Goal: Information Seeking & Learning: Learn about a topic

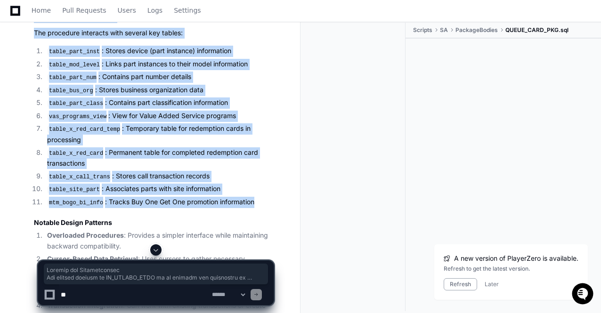
click at [156, 251] on span at bounding box center [156, 251] width 8 height 8
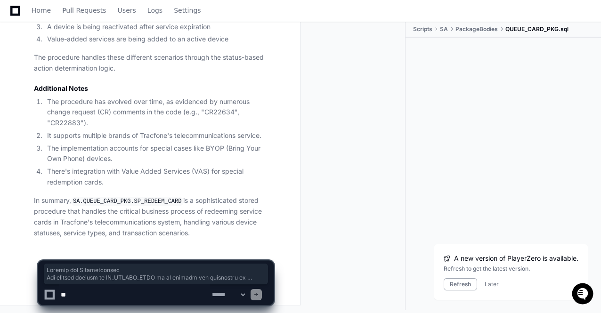
click at [107, 297] on textarea at bounding box center [134, 295] width 151 height 21
paste textarea "**********"
type textarea "**********"
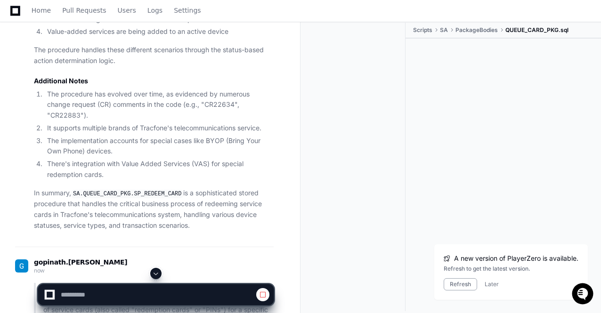
click at [155, 274] on span at bounding box center [156, 274] width 8 height 8
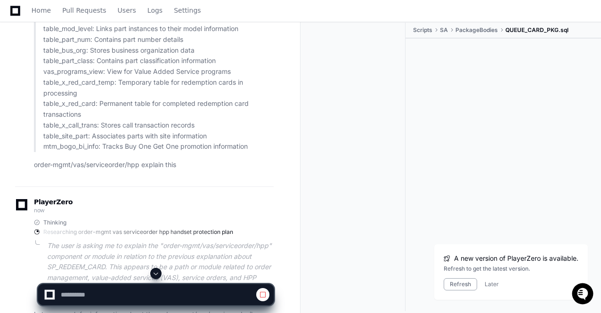
click at [156, 277] on span at bounding box center [156, 274] width 8 height 8
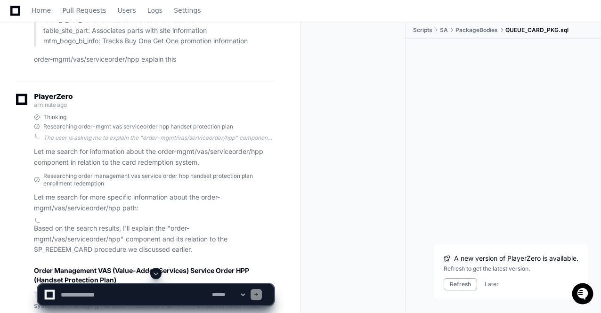
click at [156, 277] on span at bounding box center [156, 274] width 8 height 8
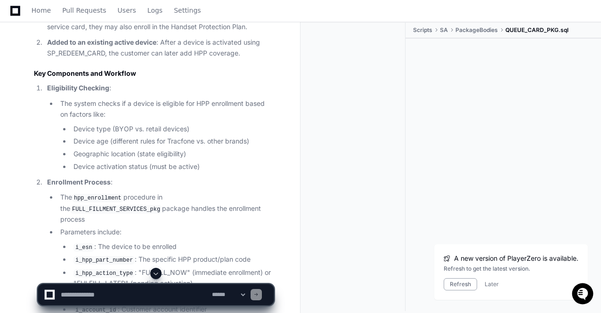
click at [156, 277] on span at bounding box center [156, 274] width 8 height 8
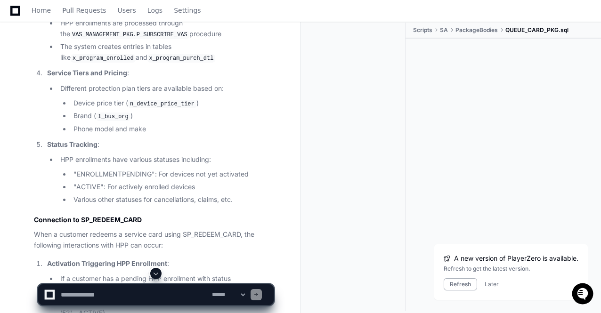
click at [156, 277] on span at bounding box center [156, 274] width 8 height 8
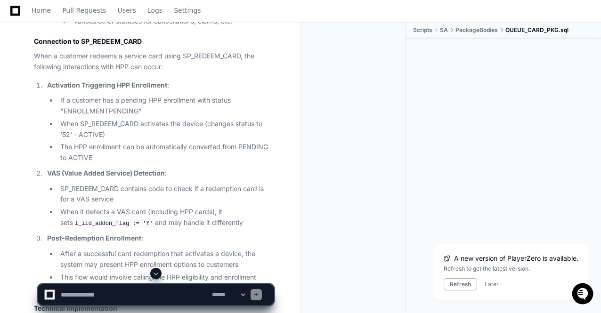
click at [156, 277] on span at bounding box center [156, 274] width 8 height 8
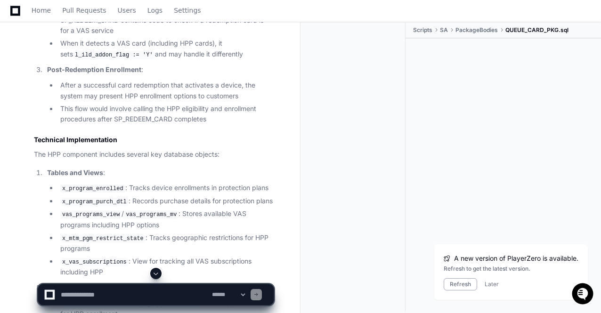
click at [156, 277] on span at bounding box center [156, 274] width 8 height 8
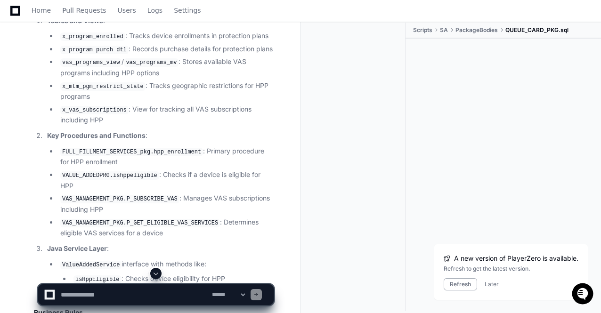
click at [156, 277] on span at bounding box center [156, 274] width 8 height 8
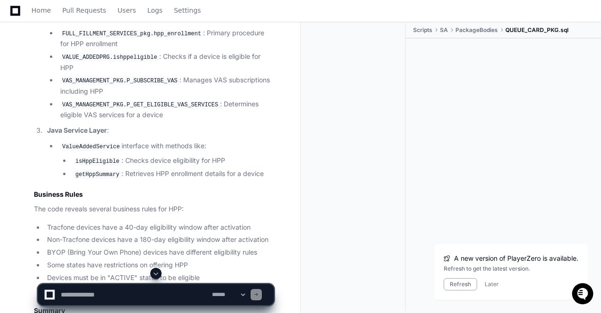
click at [156, 277] on span at bounding box center [156, 274] width 8 height 8
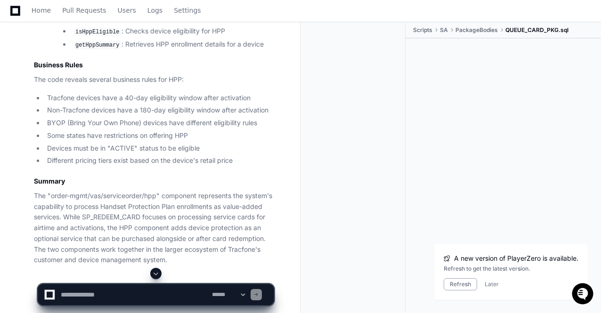
click at [203, 191] on p "The "order-mgmt/vas/serviceorder/hpp" component represents the system's capabil…" at bounding box center [154, 228] width 240 height 75
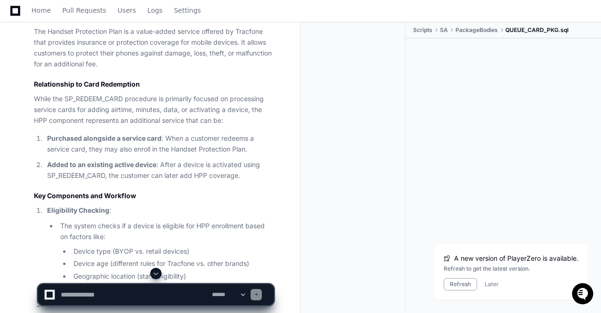
scroll to position [3954, 0]
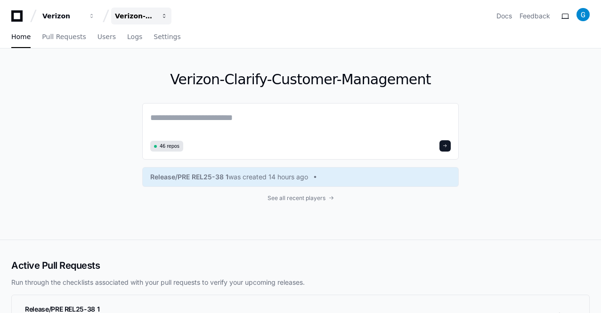
click at [164, 16] on span "button" at bounding box center [164, 16] width 7 height 7
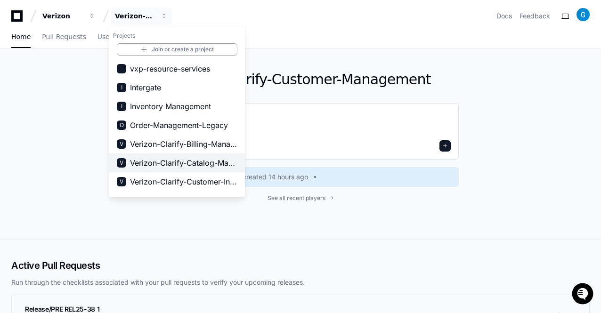
drag, startPoint x: 242, startPoint y: 116, endPoint x: 239, endPoint y: 165, distance: 48.2
click at [239, 165] on div "vxp-resource-services I Intergate I Inventory Management O Order-Management-Leg…" at bounding box center [177, 127] width 136 height 136
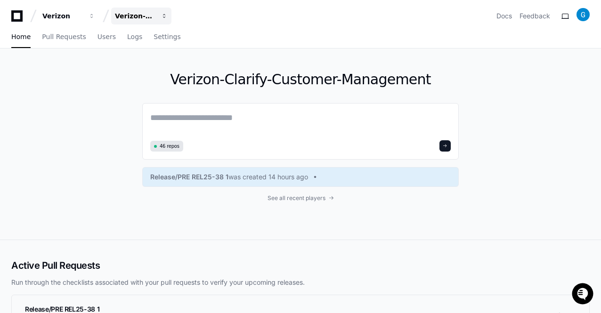
click at [166, 16] on span "button" at bounding box center [164, 16] width 7 height 7
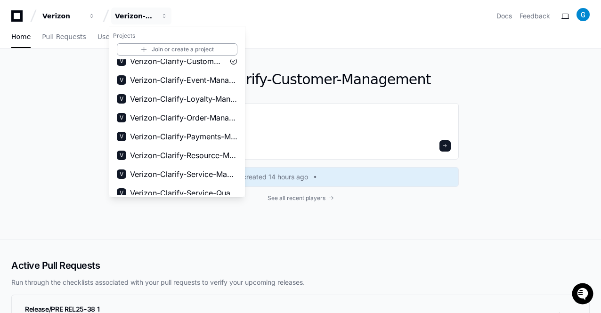
scroll to position [147, 0]
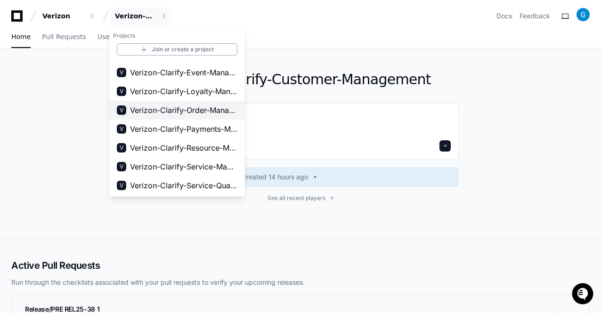
click at [203, 109] on span "Verizon-Clarify-Order-Management" at bounding box center [183, 110] width 107 height 11
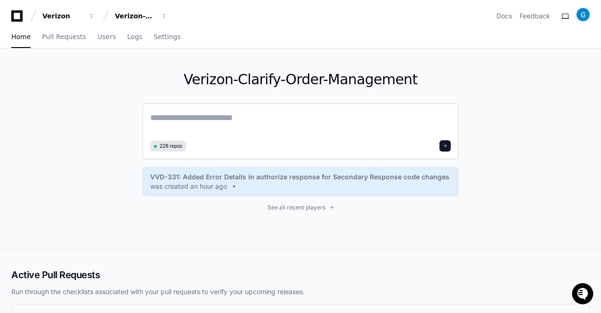
click at [216, 122] on textarea at bounding box center [300, 124] width 301 height 26
paste textarea "**********"
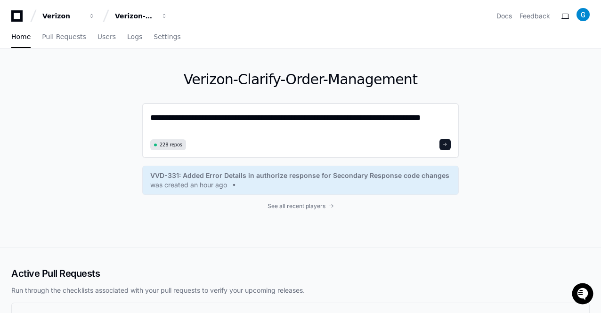
type textarea "**********"
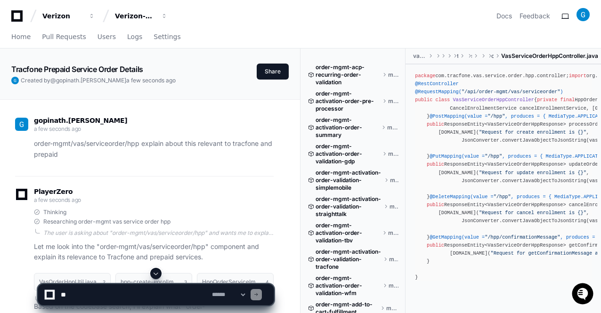
click at [155, 275] on span at bounding box center [156, 274] width 8 height 8
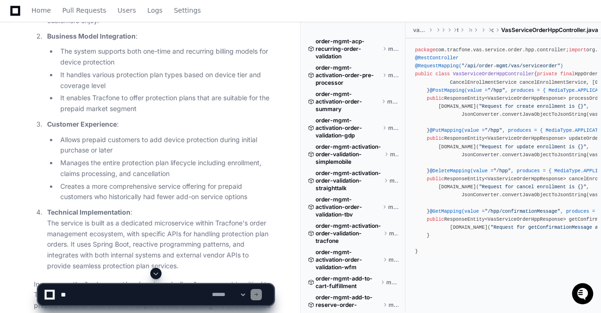
click at [155, 275] on span at bounding box center [156, 274] width 8 height 8
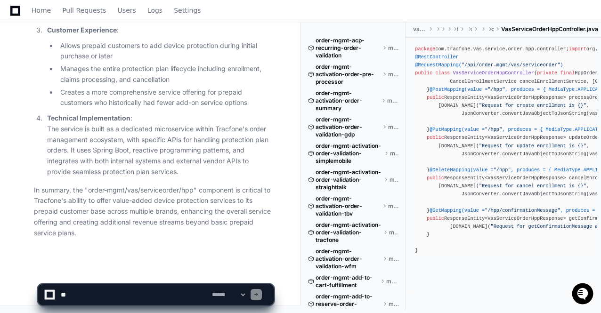
click at [155, 220] on p "In summary, the "order-mgmt/vas/serviceorder/hpp" component is critical to Trac…" at bounding box center [154, 212] width 240 height 54
click at [135, 296] on textarea at bounding box center [134, 295] width 151 height 21
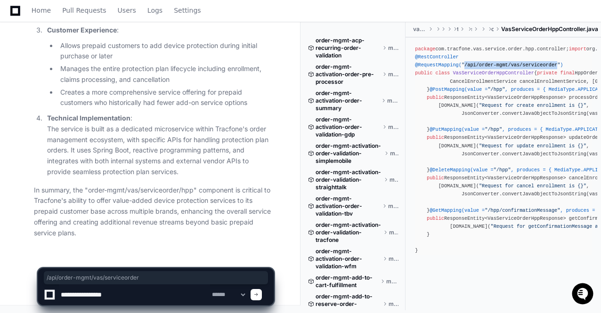
drag, startPoint x: 461, startPoint y: 251, endPoint x: 548, endPoint y: 252, distance: 86.7
click at [548, 68] on span ""/api/order-mgmt/vas/serviceorder"" at bounding box center [511, 66] width 99 height 6
copy span "/api/order-mgmt/vas/serviceorder"
click at [162, 291] on textarea at bounding box center [134, 295] width 151 height 21
paste textarea "**********"
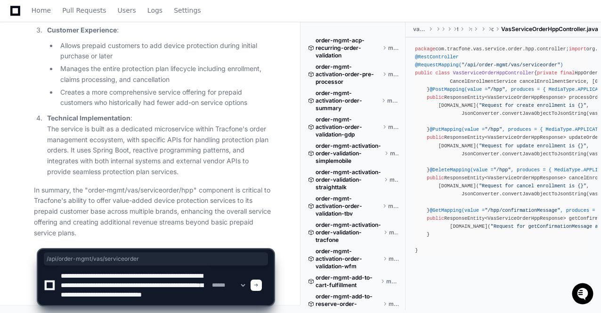
scroll to position [12, 0]
type textarea "**********"
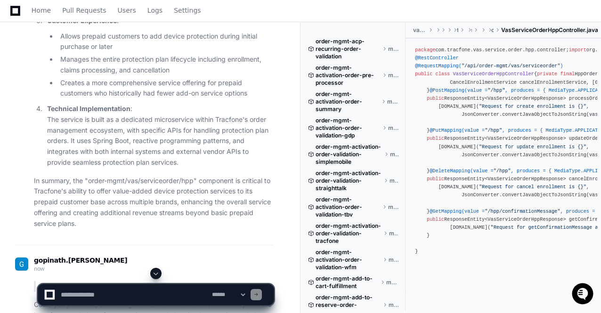
scroll to position [0, 0]
click at [156, 274] on span at bounding box center [156, 274] width 8 height 8
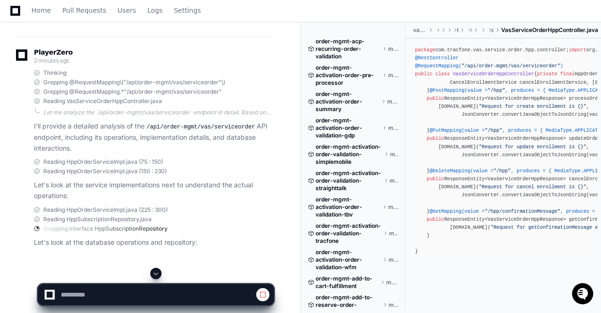
click at [165, 64] on div "PlayerZero 2 minutes ago" at bounding box center [144, 57] width 259 height 16
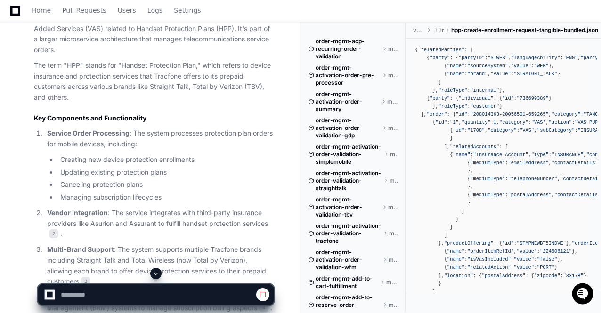
scroll to position [263, 0]
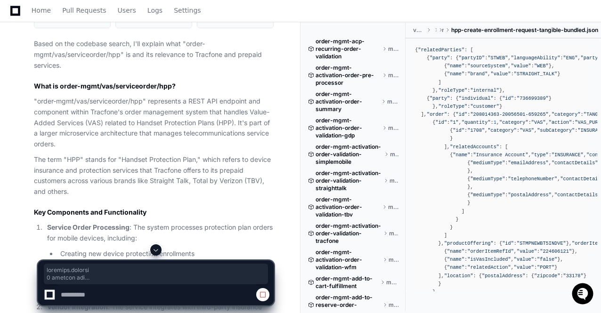
drag, startPoint x: 34, startPoint y: 86, endPoint x: 177, endPoint y: 87, distance: 142.8
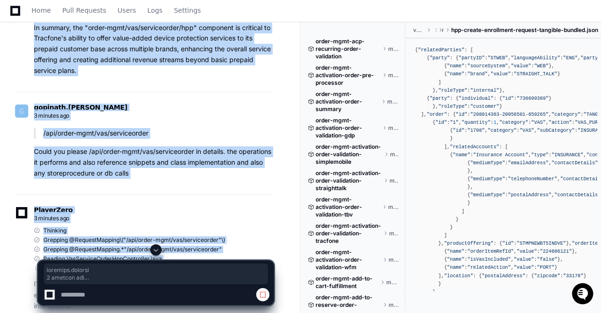
scroll to position [999, 0]
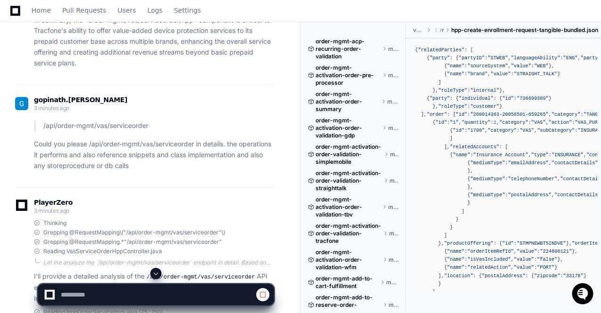
click at [77, 69] on p "In summary, the "order-mgmt/vas/serviceorder/hpp" component is critical to Trac…" at bounding box center [154, 42] width 240 height 54
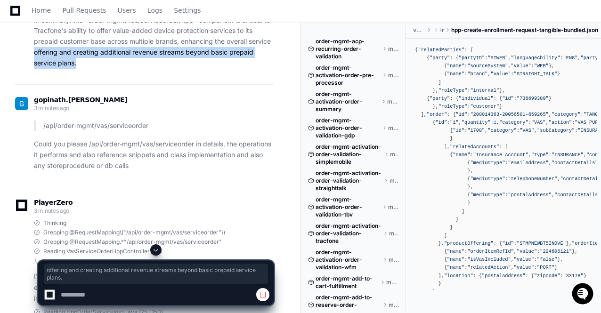
drag, startPoint x: 77, startPoint y: 73, endPoint x: 15, endPoint y: 63, distance: 62.5
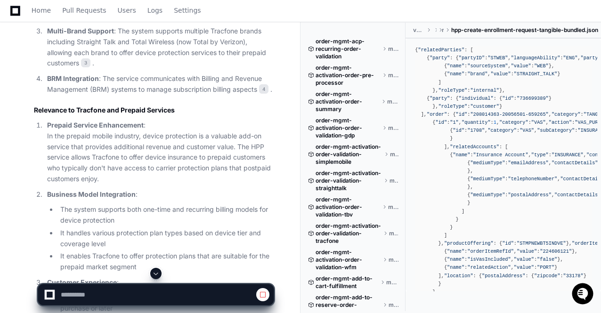
scroll to position [537, 0]
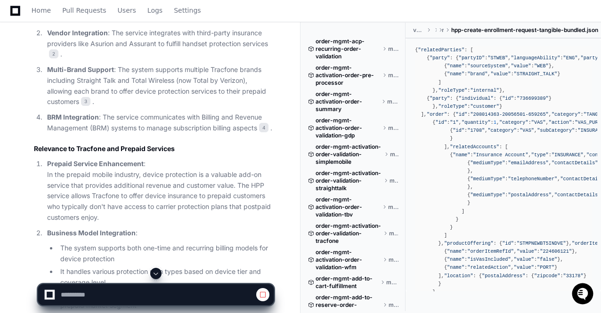
click at [74, 43] on p "Vendor Integration : The service integrates with third-party insurance provider…" at bounding box center [160, 44] width 227 height 32
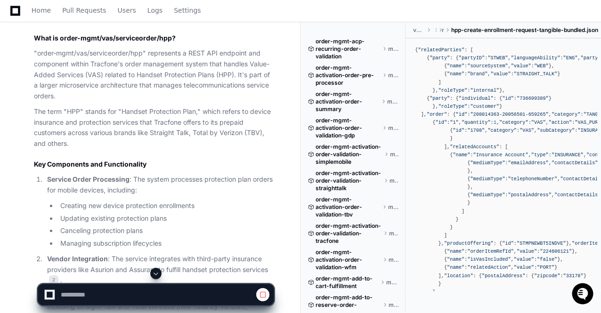
scroll to position [292, 0]
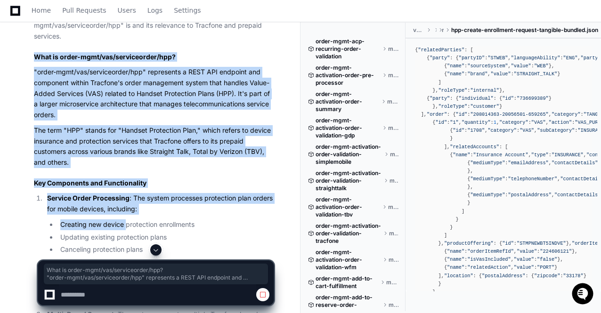
drag, startPoint x: 35, startPoint y: 57, endPoint x: 127, endPoint y: 223, distance: 189.9
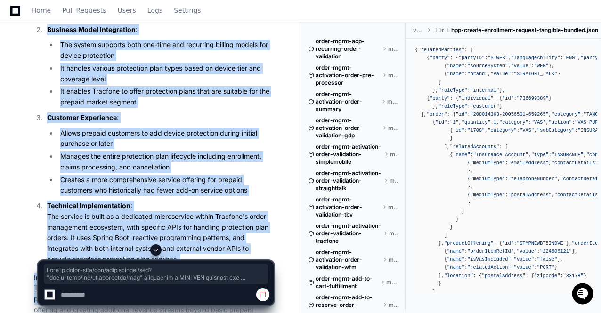
scroll to position [751, 0]
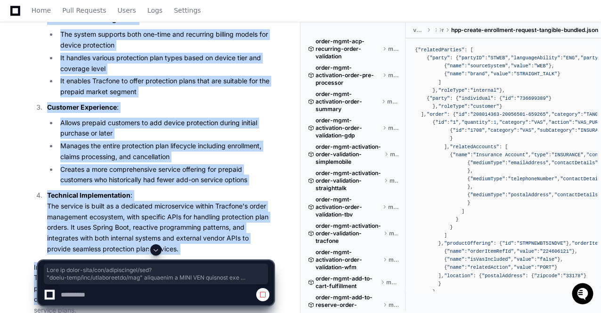
copy article "What is order-mgmt/vas/serviceorder/hpp? "order-mgmt/vas/serviceorder/hpp" repr…"
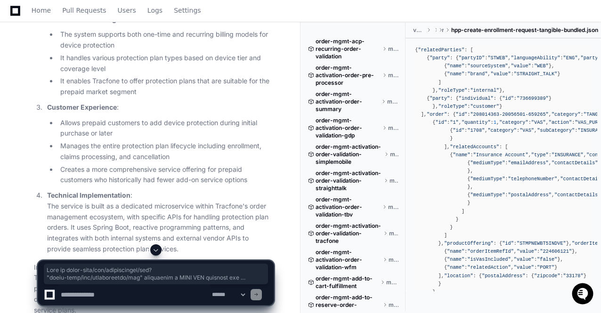
click at [156, 251] on span at bounding box center [156, 251] width 8 height 8
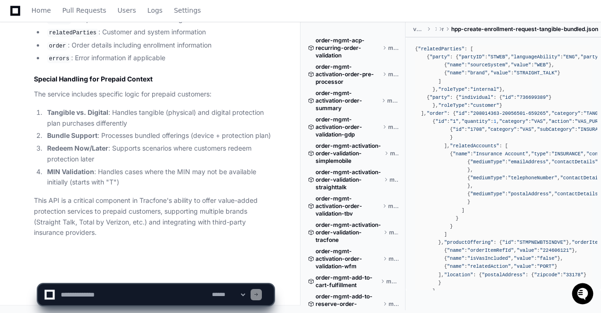
click at [138, 204] on p "This API is a critical component in Tracfone's ability to offer value-added pro…" at bounding box center [154, 217] width 240 height 43
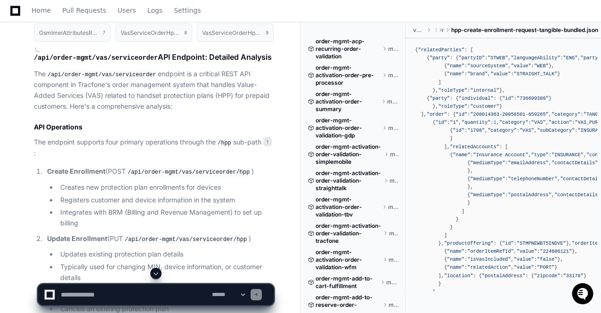
scroll to position [1481, 0]
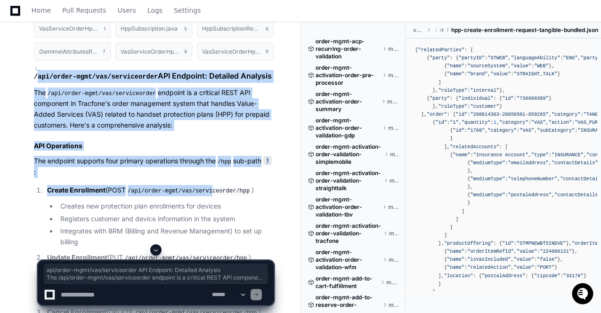
drag, startPoint x: 36, startPoint y: 83, endPoint x: 207, endPoint y: 198, distance: 205.7
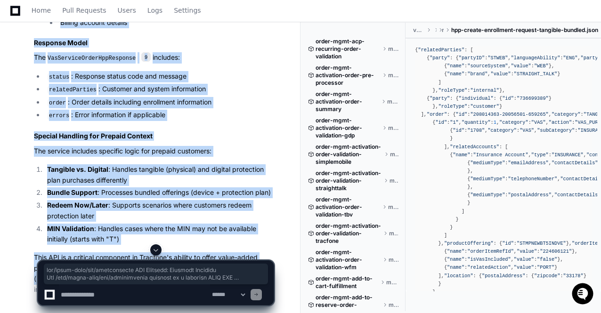
scroll to position [2838, 0]
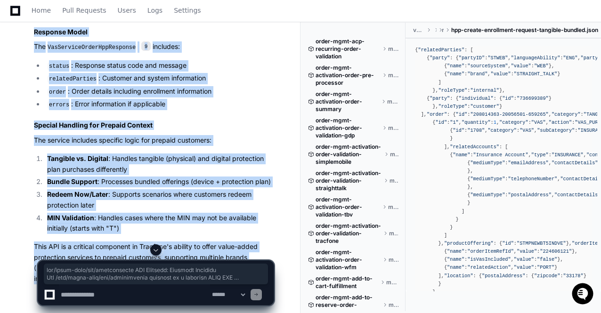
copy div "api/order-mgmt/vas/serviceorder API Endpoint: Detailed Analysis The /api/order-…"
click at [270, 146] on p "The service includes specific logic for prepaid customers:" at bounding box center [154, 140] width 240 height 11
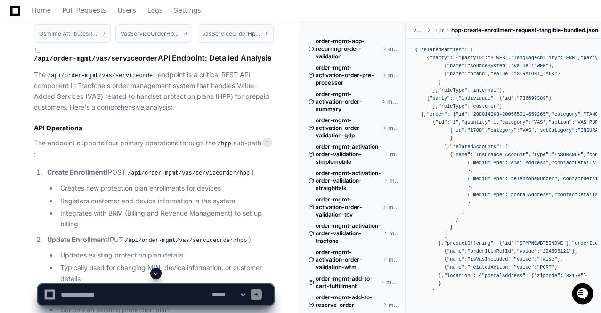
scroll to position [1480, 0]
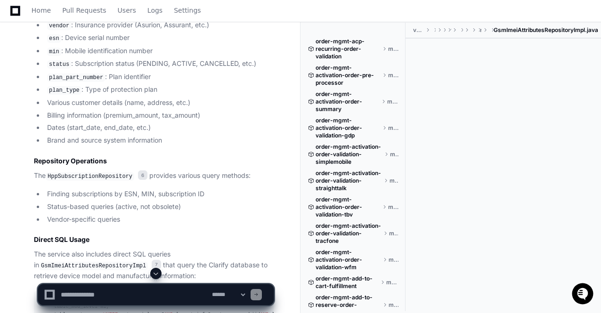
scroll to position [2008, 0]
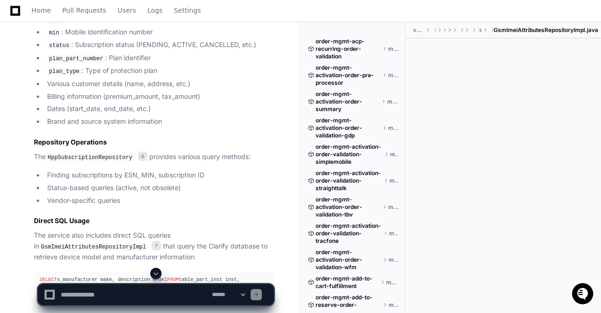
click at [158, 273] on span at bounding box center [156, 274] width 8 height 8
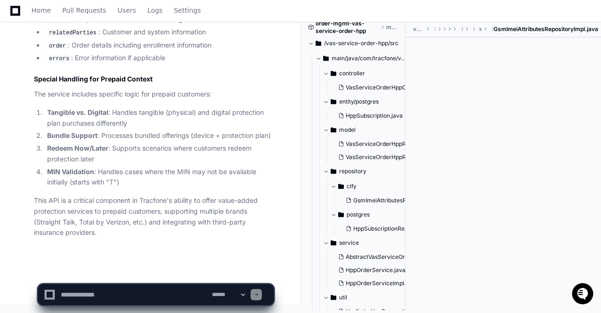
scroll to position [3892, 0]
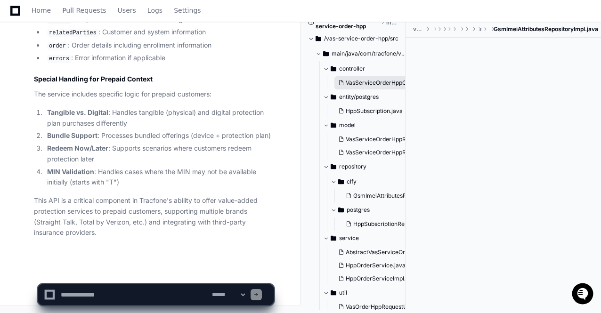
click at [377, 87] on span "VasServiceOrderHppController.java" at bounding box center [394, 83] width 96 height 8
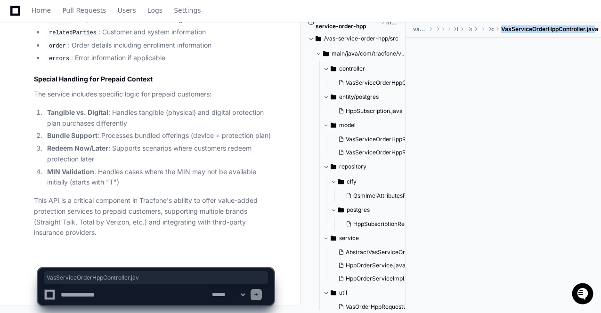
drag, startPoint x: 502, startPoint y: 29, endPoint x: 597, endPoint y: 29, distance: 95.7
click at [597, 29] on ul "vas-service-order-hpp src main java com tracfone vas service order hpp controll…" at bounding box center [506, 29] width 191 height 15
copy ul "VasServiceOrderHppController.jav"
click at [79, 297] on textarea at bounding box center [134, 295] width 151 height 21
paste textarea "**********"
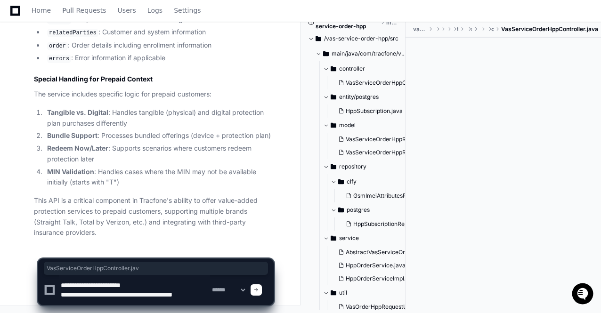
scroll to position [3, 0]
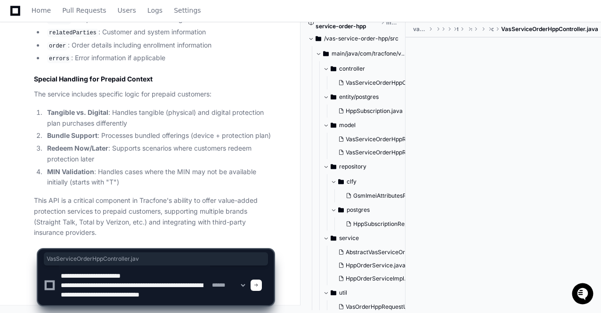
type textarea "**********"
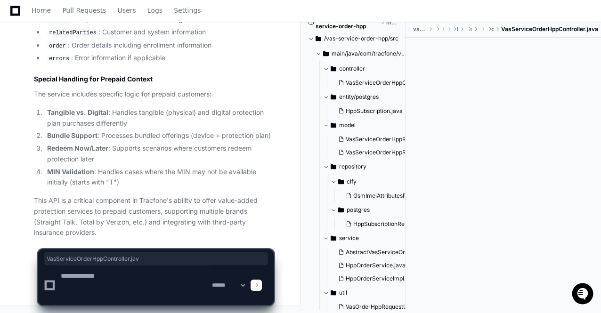
scroll to position [0, 0]
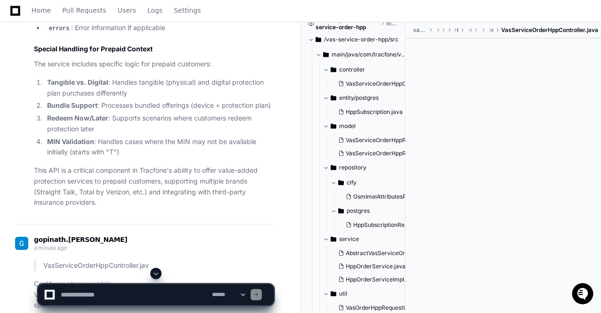
click at [156, 273] on span at bounding box center [156, 274] width 8 height 8
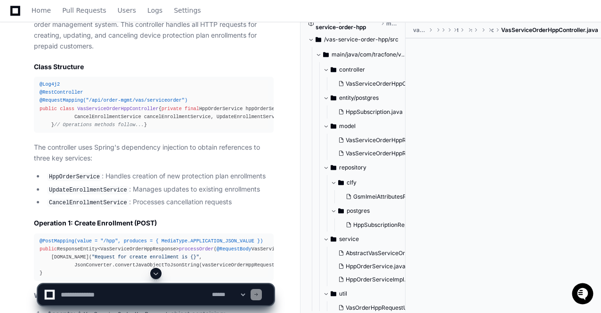
click at [156, 273] on span at bounding box center [156, 274] width 8 height 8
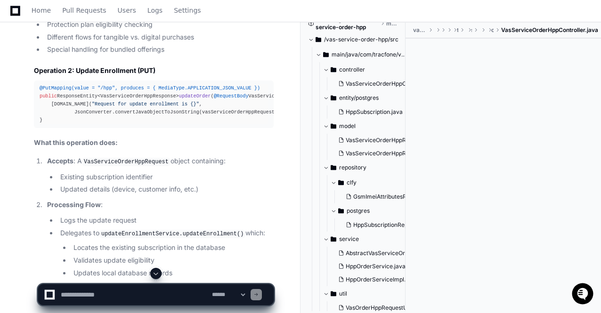
click at [156, 273] on span at bounding box center [156, 274] width 8 height 8
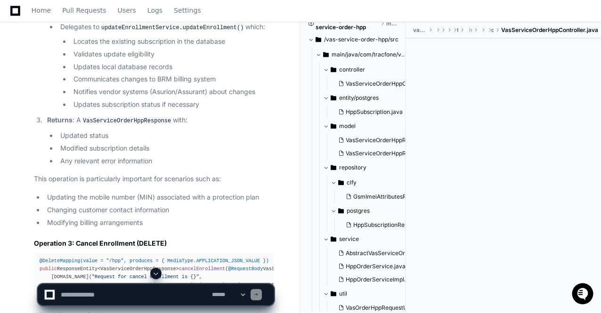
click at [156, 273] on span at bounding box center [156, 274] width 8 height 8
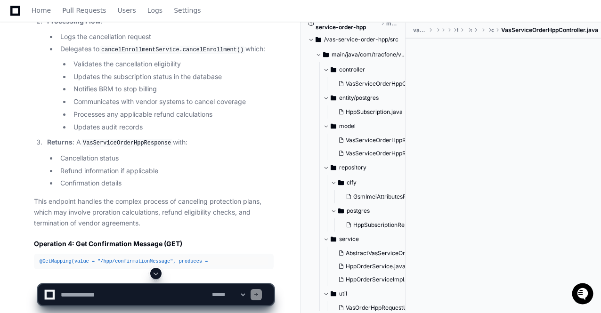
click at [156, 273] on span at bounding box center [156, 274] width 8 height 8
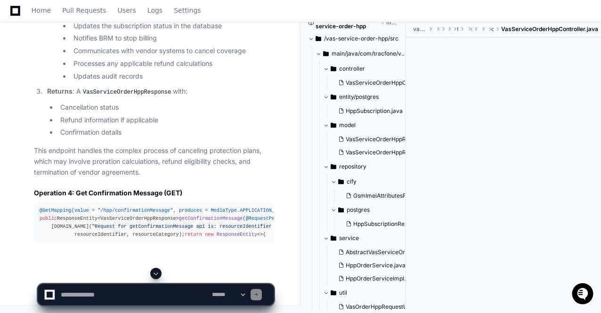
click at [156, 273] on span at bounding box center [156, 274] width 8 height 8
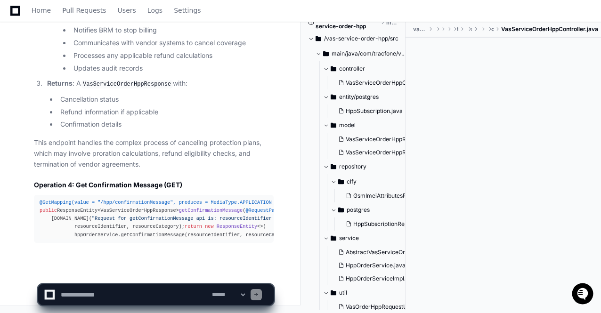
scroll to position [4735, 0]
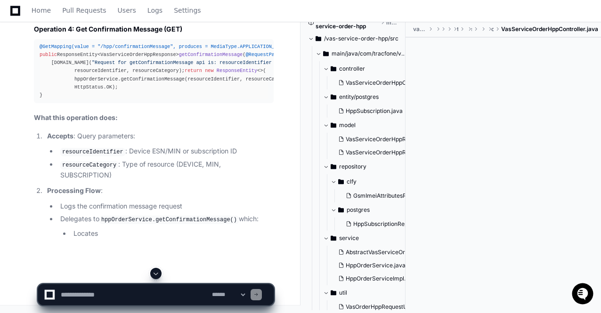
click at [156, 273] on span at bounding box center [156, 274] width 8 height 8
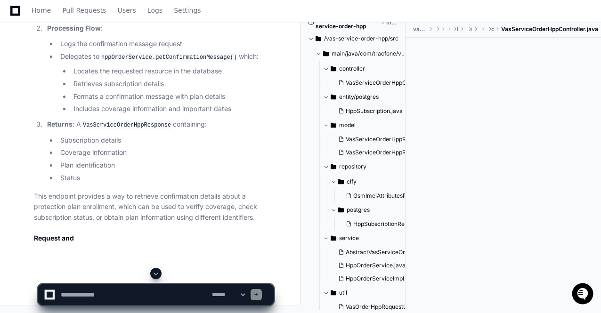
click at [156, 273] on span at bounding box center [156, 274] width 8 height 8
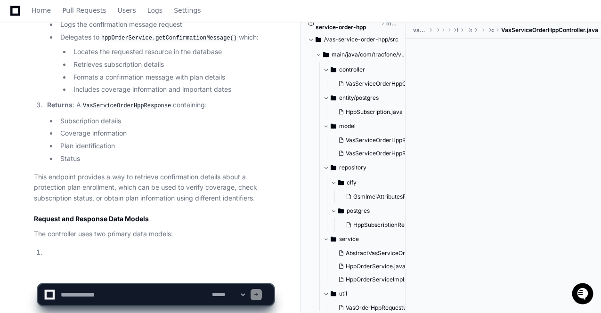
scroll to position [5062, 0]
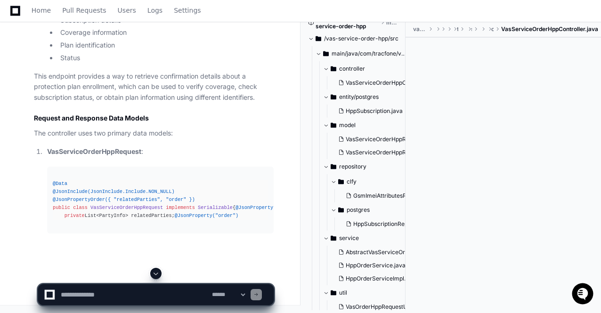
click at [156, 273] on span at bounding box center [156, 274] width 8 height 8
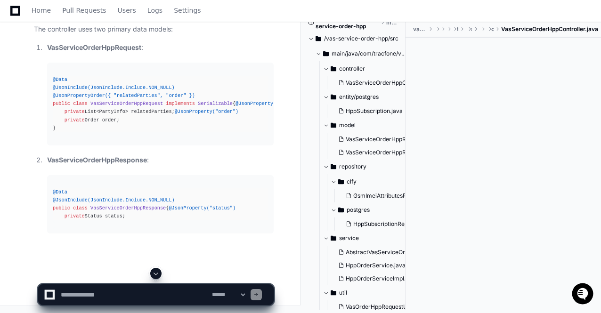
click at [156, 273] on span at bounding box center [156, 274] width 8 height 8
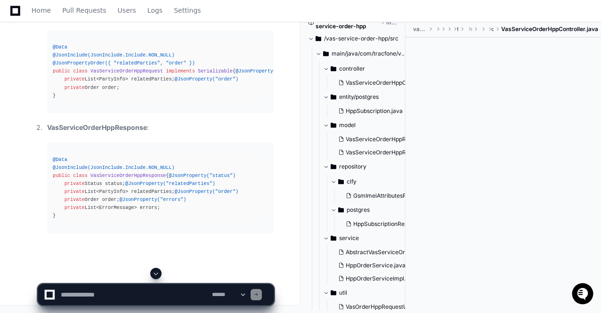
click at [156, 273] on span at bounding box center [156, 274] width 8 height 8
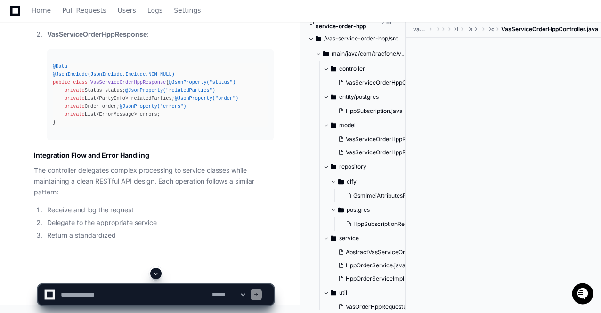
click at [156, 273] on span at bounding box center [156, 274] width 8 height 8
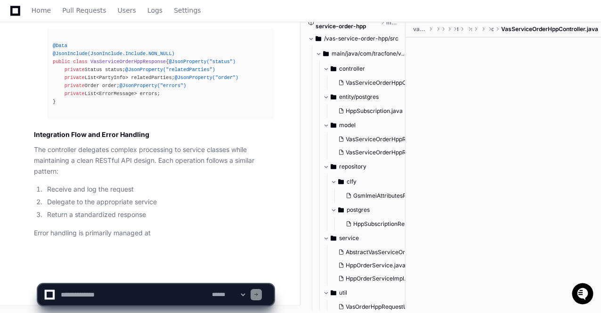
scroll to position [5461, 0]
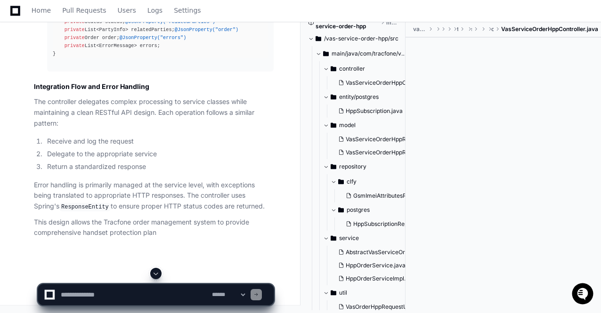
click at [156, 273] on span at bounding box center [156, 274] width 8 height 8
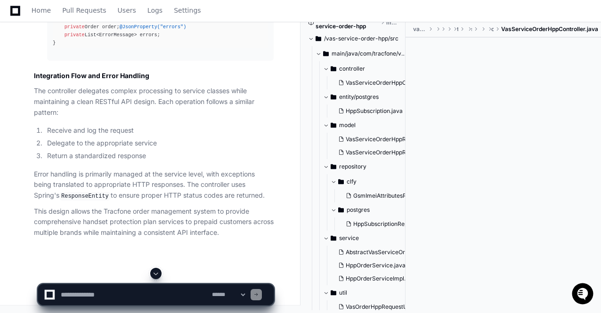
click at [156, 273] on span at bounding box center [156, 274] width 8 height 8
click at [168, 188] on p "Error handling is primarily managed at the service level, with exceptions being…" at bounding box center [154, 185] width 240 height 33
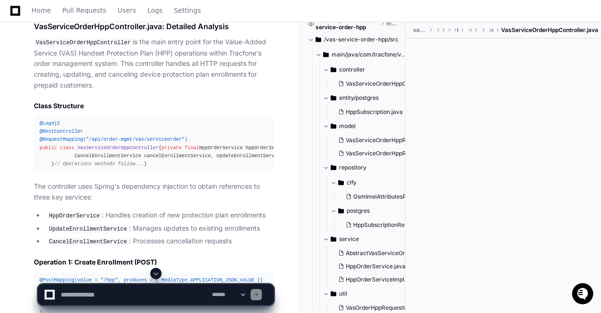
scroll to position [3257, 0]
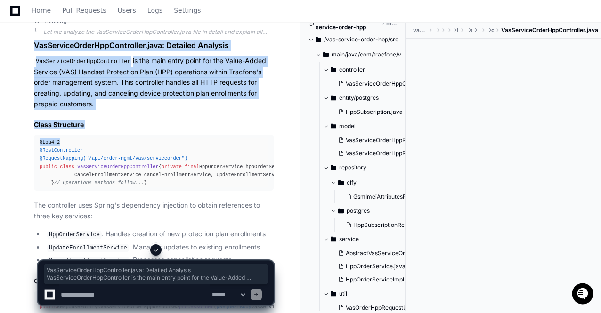
drag, startPoint x: 34, startPoint y: 74, endPoint x: 127, endPoint y: 169, distance: 133.7
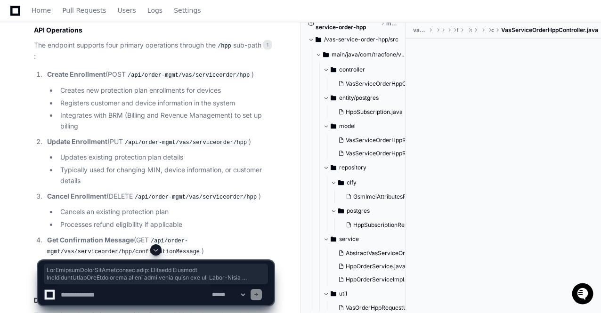
scroll to position [0, 0]
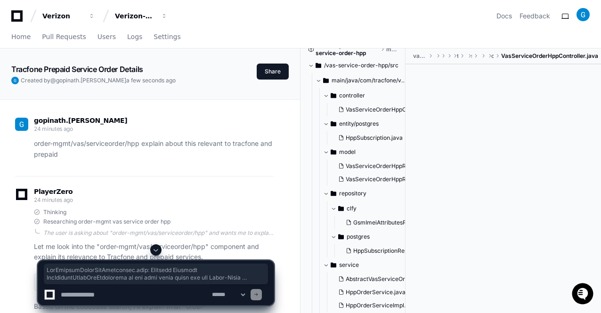
click at [155, 252] on span at bounding box center [156, 251] width 8 height 8
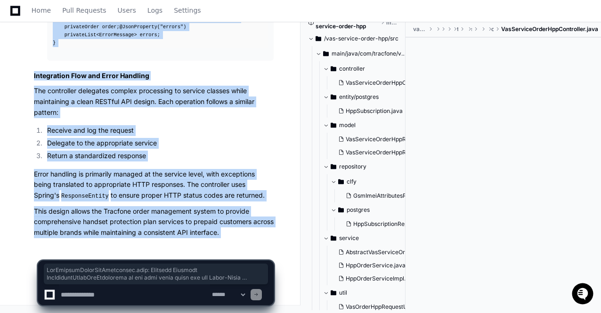
click at [194, 198] on p "Error handling is primarily managed at the service level, with exceptions being…" at bounding box center [154, 185] width 240 height 33
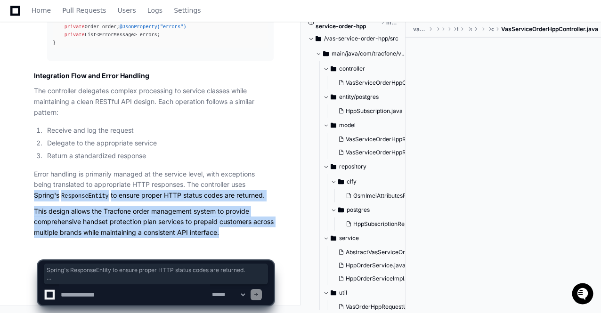
drag, startPoint x: 245, startPoint y: 233, endPoint x: 13, endPoint y: 199, distance: 234.9
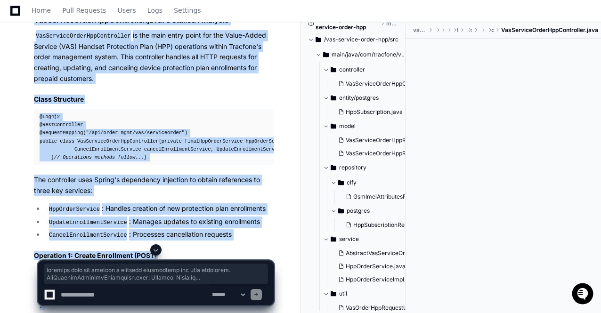
scroll to position [59, 0]
copy article "VasServiceOrderHppController.java: Detailed Analysis VasServiceOrderHppControll…"
click at [272, 163] on pre "@Log4j2 @RestController @RequestMapping("/api/order-mgmt/vas/serviceorder") pub…" at bounding box center [154, 137] width 240 height 56
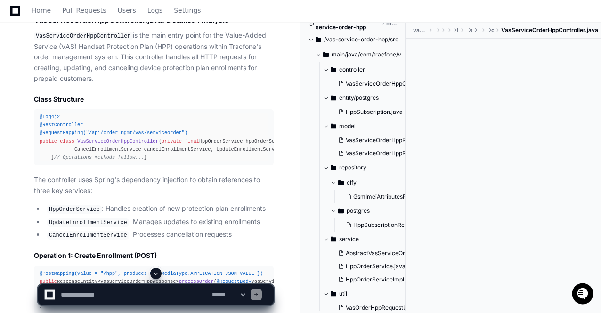
click at [374, 295] on div at bounding box center [373, 290] width 145 height 45
click at [364, 296] on div at bounding box center [373, 290] width 145 height 45
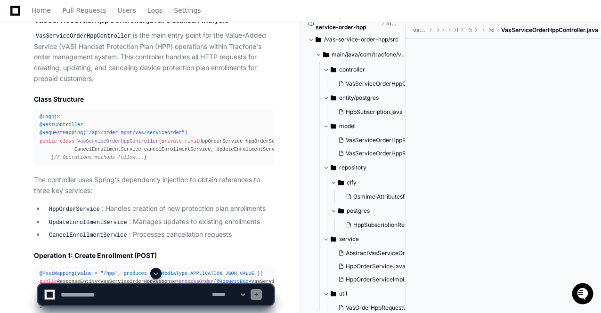
click at [364, 296] on div at bounding box center [373, 290] width 145 height 45
click at [157, 272] on span at bounding box center [156, 274] width 8 height 8
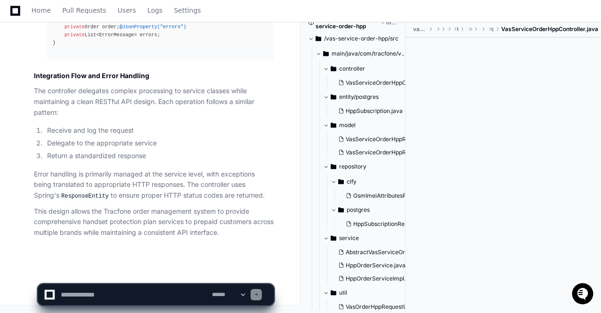
click at [366, 295] on div at bounding box center [373, 290] width 145 height 45
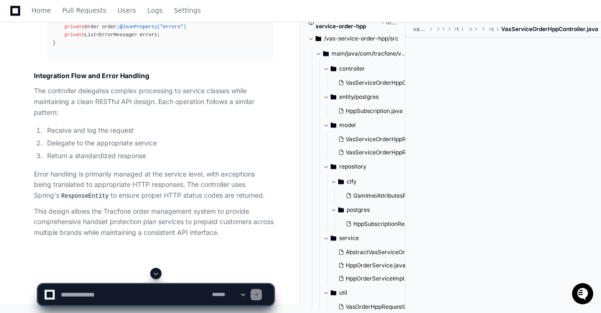
click at [165, 202] on p "Error handling is primarily managed at the service level, with exceptions being…" at bounding box center [154, 185] width 240 height 33
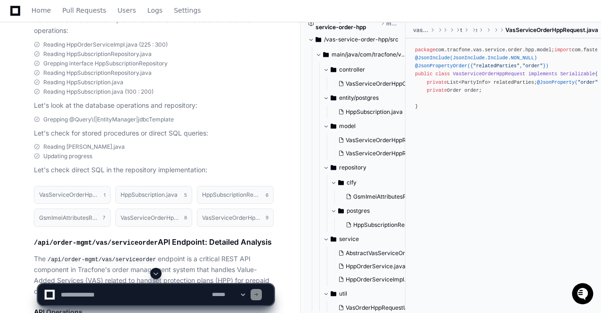
scroll to position [1334, 0]
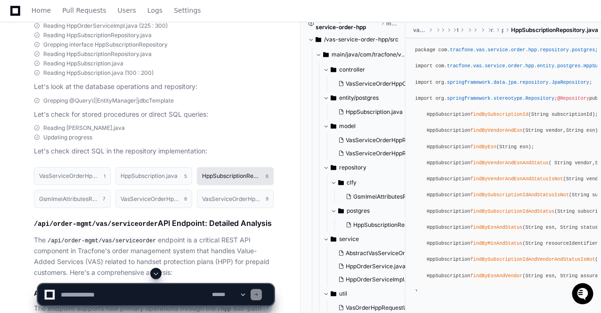
click at [215, 179] on h1 "HppSubscriptionRepository.java" at bounding box center [231, 176] width 59 height 6
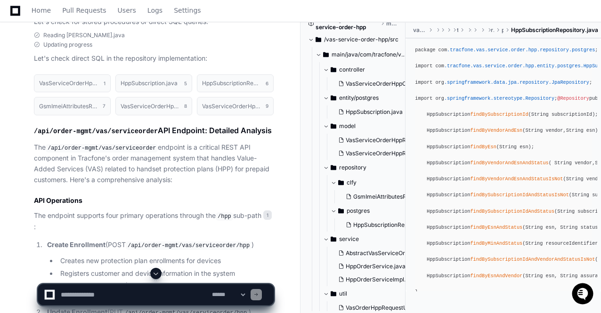
scroll to position [1421, 0]
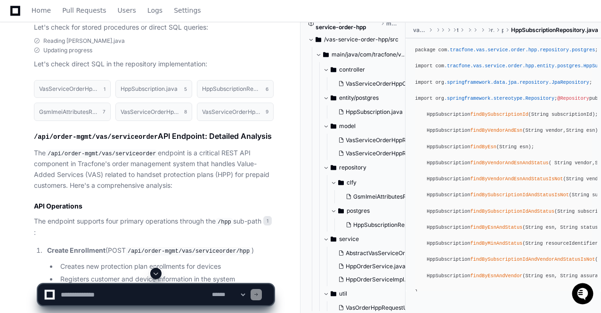
click at [580, 153] on div "package com .tracfone .vas .service .order .hpp .repository .postgres ; import …" at bounding box center [503, 171] width 177 height 250
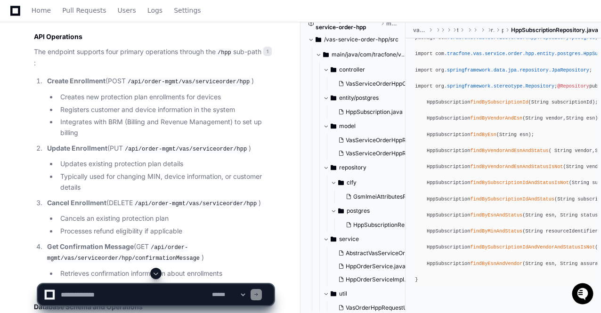
scroll to position [0, 0]
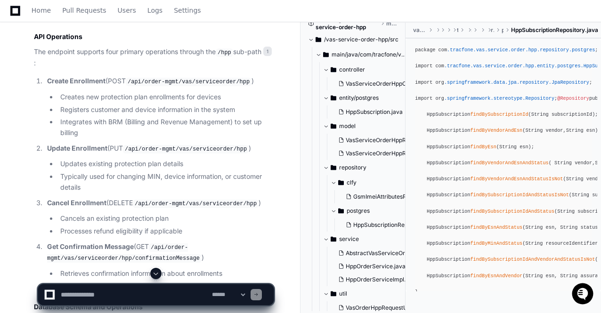
click at [371, 294] on div at bounding box center [373, 290] width 145 height 45
click at [126, 297] on textarea at bounding box center [134, 295] width 151 height 21
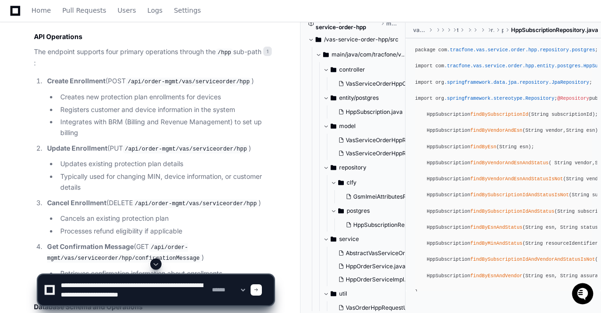
type textarea "**********"
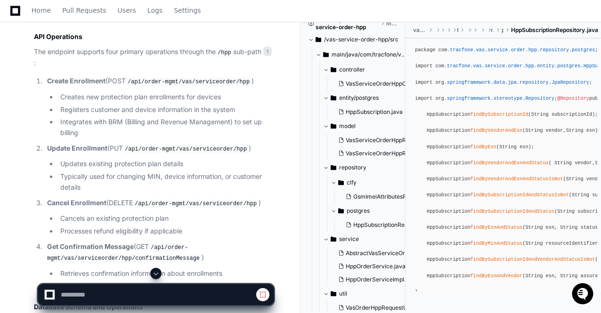
click at [159, 269] on button at bounding box center [155, 273] width 11 height 11
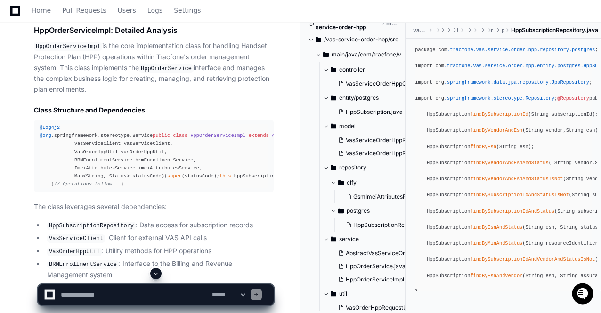
click at [156, 274] on span at bounding box center [156, 274] width 8 height 8
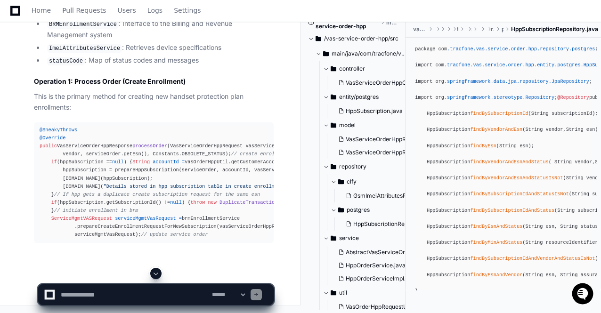
click at [156, 274] on span at bounding box center [156, 274] width 8 height 8
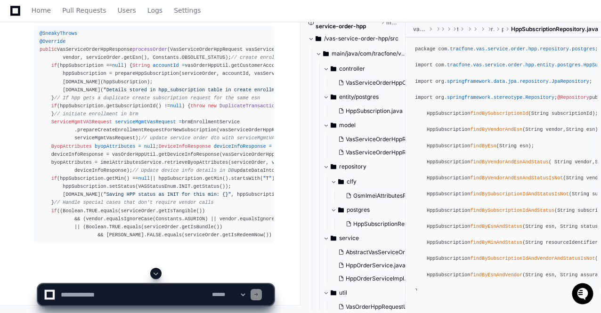
click at [156, 274] on span at bounding box center [156, 274] width 8 height 8
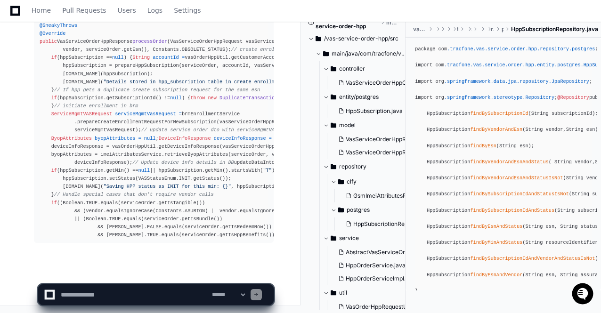
scroll to position [6621, 0]
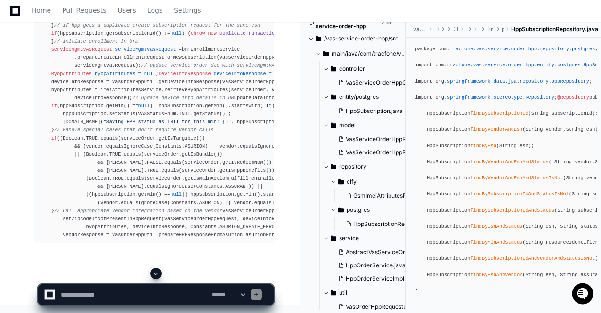
click at [156, 274] on span at bounding box center [156, 274] width 8 height 8
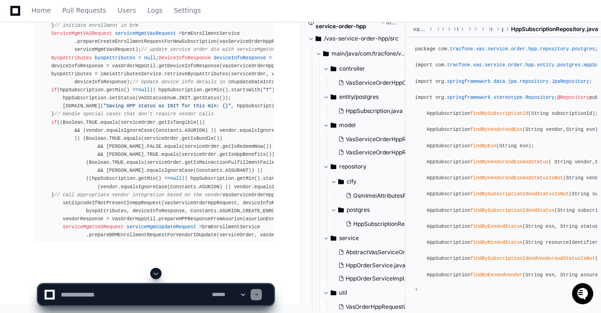
click at [156, 274] on span at bounding box center [156, 274] width 8 height 8
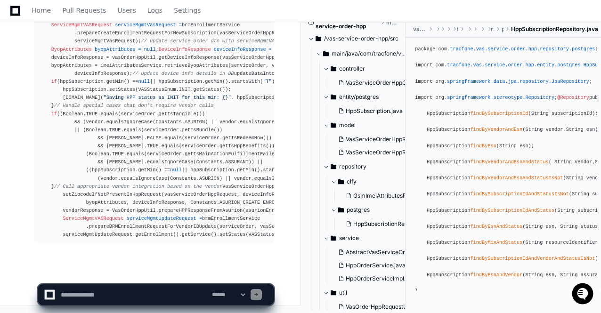
scroll to position [6807, 0]
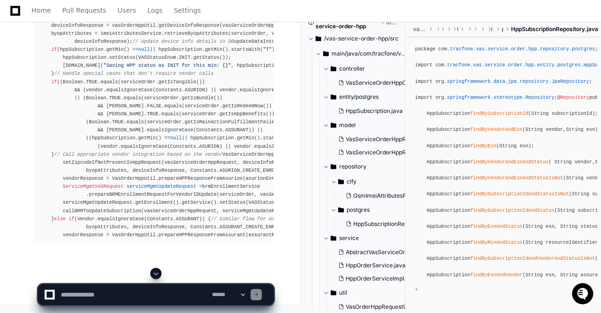
click at [156, 274] on span at bounding box center [156, 274] width 8 height 8
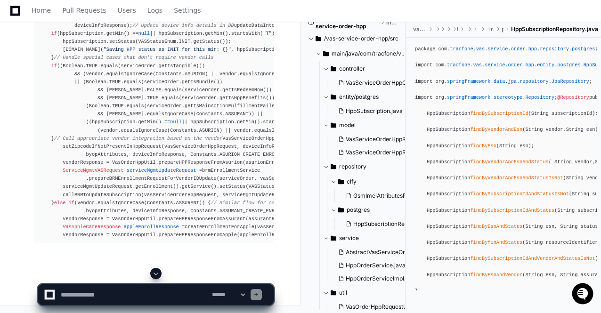
click at [156, 274] on span at bounding box center [156, 274] width 8 height 8
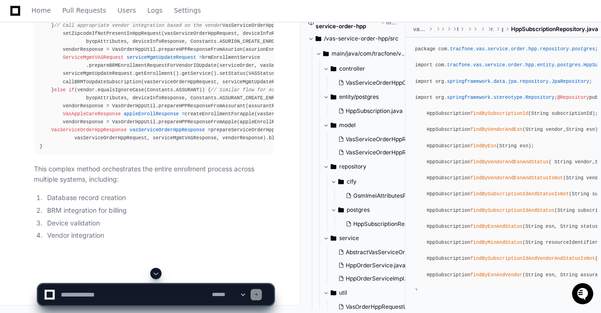
click at [156, 274] on span at bounding box center [156, 274] width 8 height 8
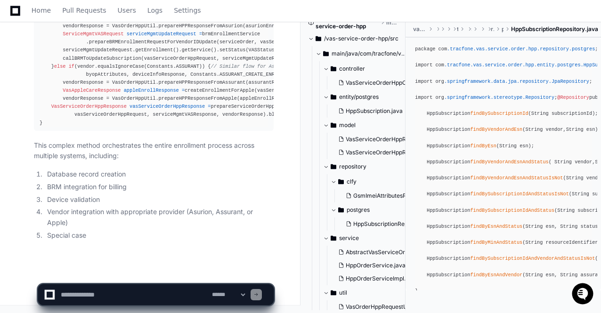
scroll to position [7097, 0]
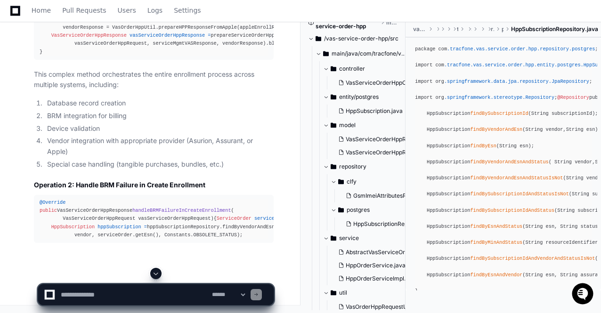
click at [156, 274] on span at bounding box center [156, 274] width 8 height 8
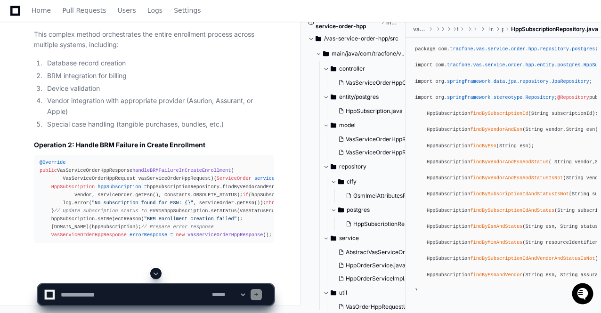
click at [156, 274] on span at bounding box center [156, 274] width 8 height 8
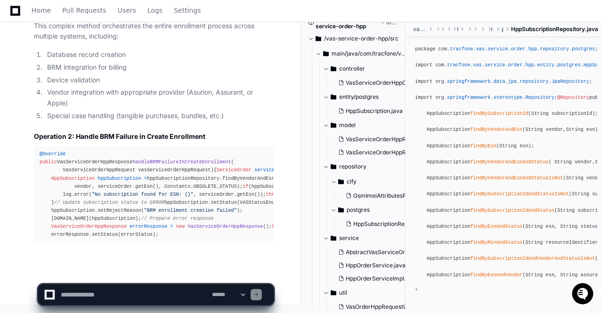
scroll to position [7322, 0]
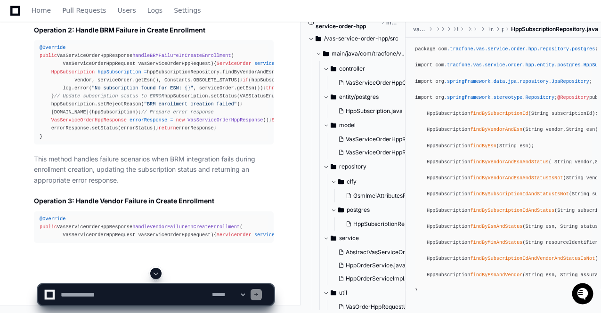
click at [156, 274] on span at bounding box center [156, 274] width 8 height 8
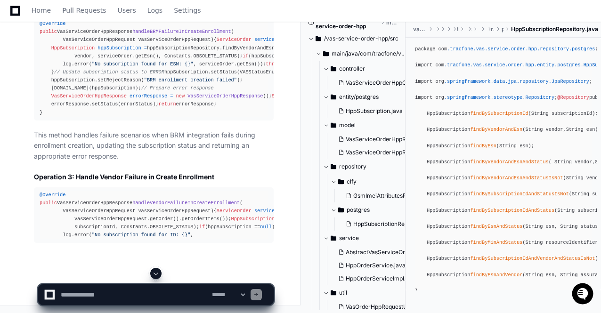
click at [156, 274] on span at bounding box center [156, 274] width 8 height 8
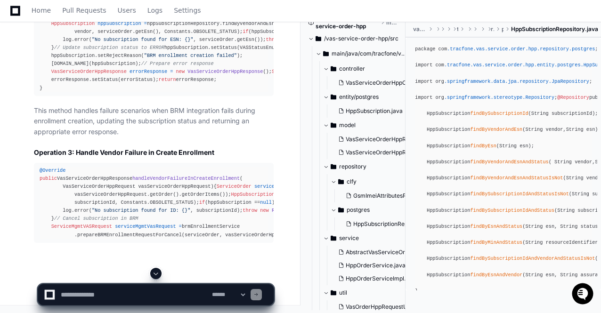
click at [156, 274] on span at bounding box center [156, 274] width 8 height 8
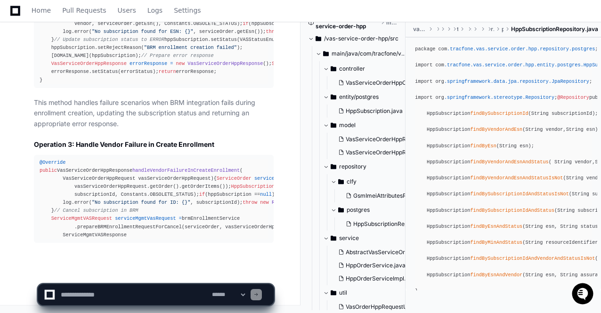
scroll to position [7598, 0]
click at [156, 274] on span at bounding box center [156, 274] width 8 height 8
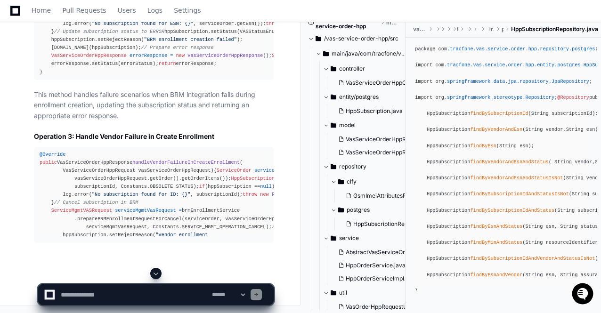
scroll to position [7638, 0]
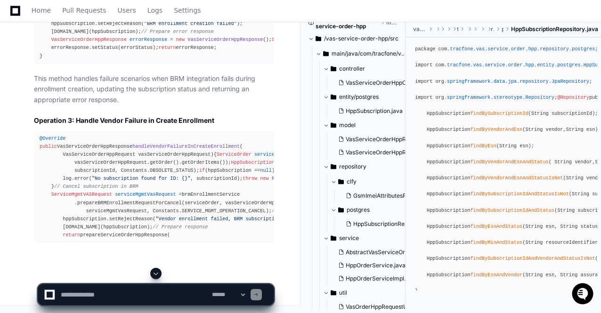
click at [156, 274] on span at bounding box center [156, 274] width 8 height 8
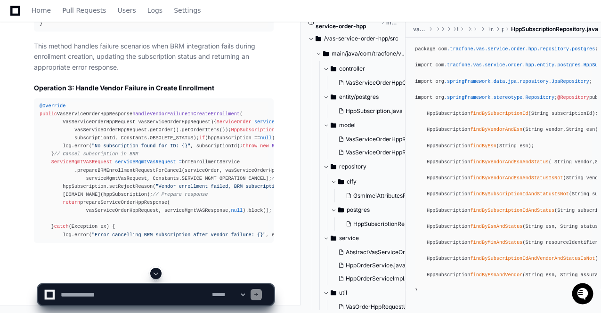
click at [156, 274] on span at bounding box center [156, 274] width 8 height 8
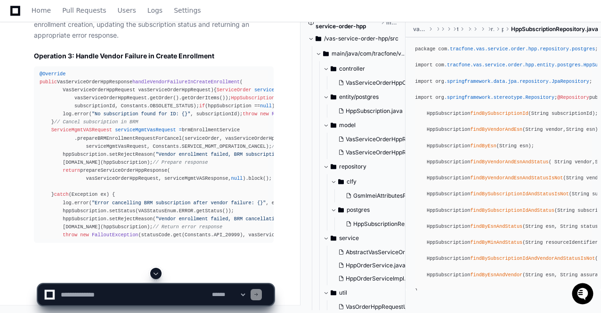
click at [156, 274] on span at bounding box center [156, 274] width 8 height 8
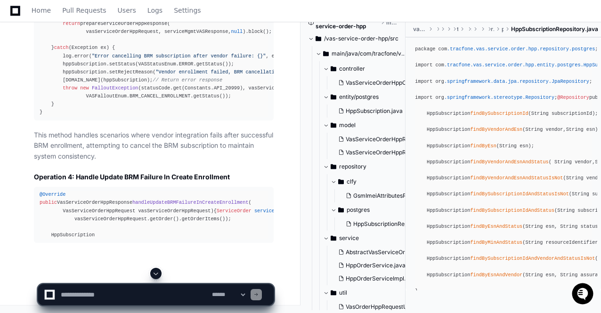
click at [156, 274] on span at bounding box center [156, 274] width 8 height 8
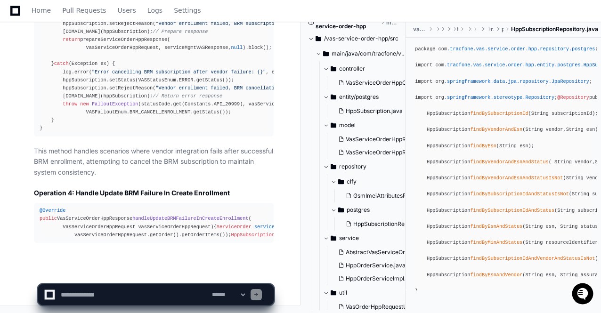
scroll to position [7939, 0]
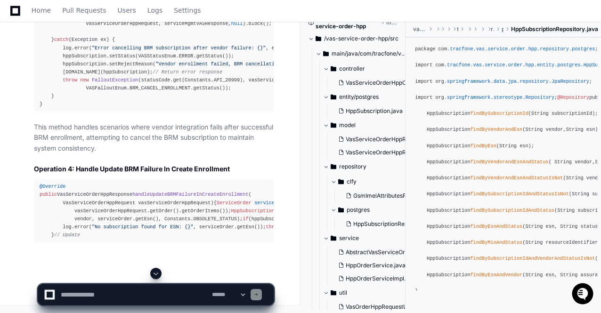
click at [156, 274] on span at bounding box center [156, 274] width 8 height 8
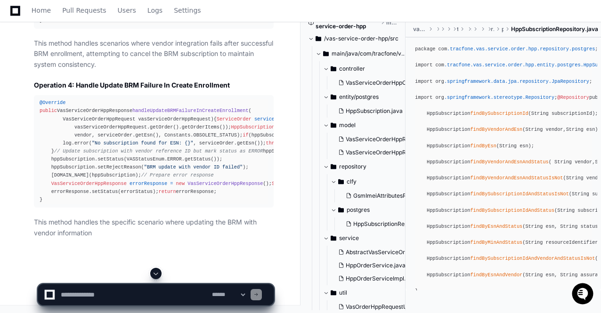
click at [156, 274] on span at bounding box center [156, 274] width 8 height 8
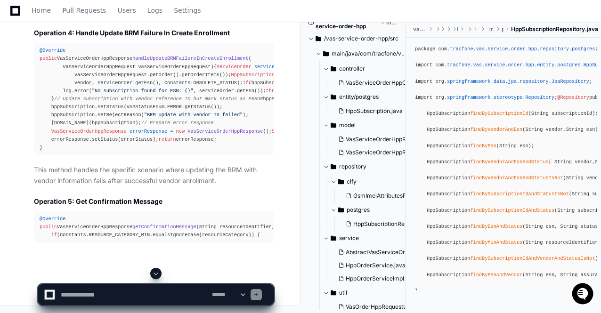
click at [156, 274] on span at bounding box center [156, 274] width 8 height 8
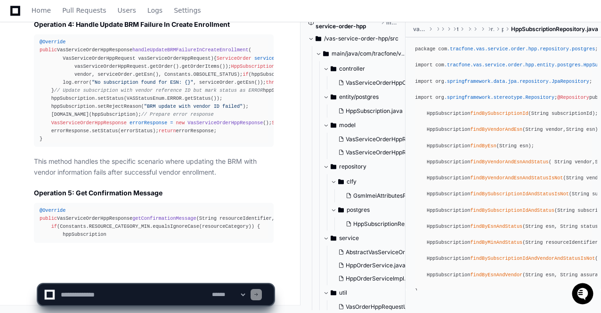
scroll to position [8212, 0]
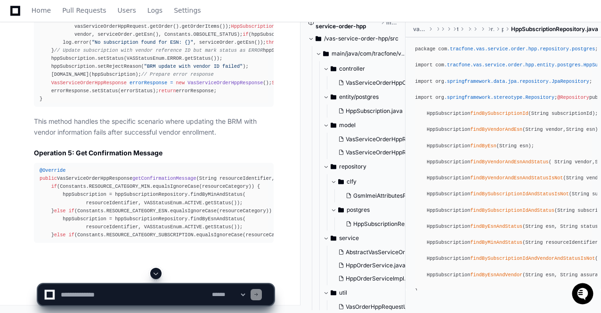
click at [156, 274] on span at bounding box center [156, 274] width 8 height 8
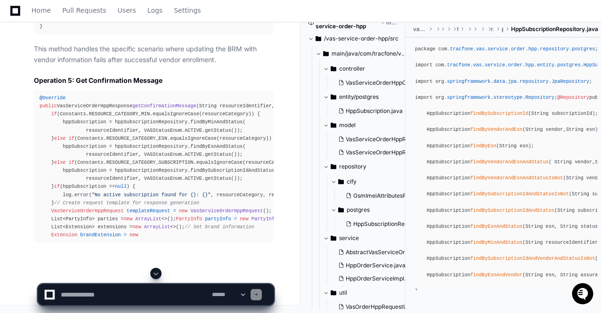
click at [156, 274] on span at bounding box center [156, 274] width 8 height 8
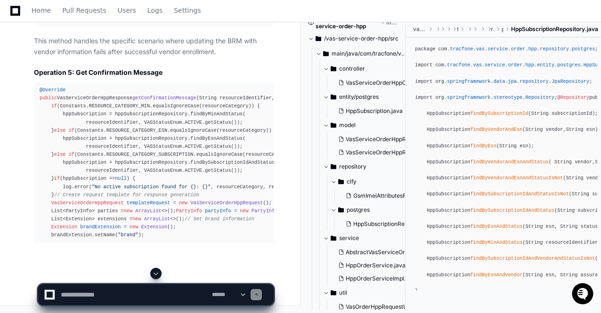
scroll to position [8407, 0]
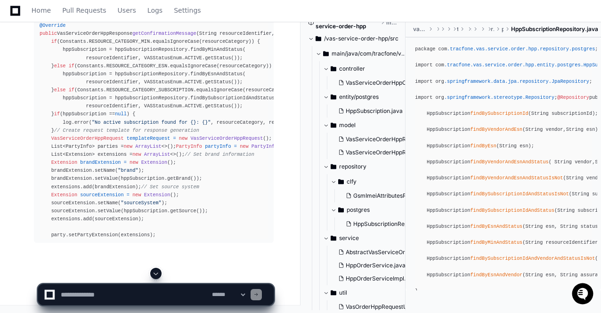
click at [156, 274] on span at bounding box center [156, 274] width 8 height 8
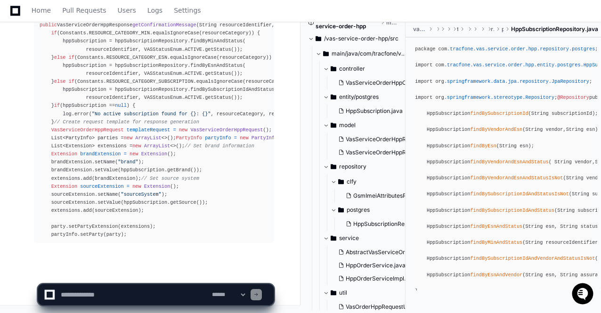
scroll to position [8504, 0]
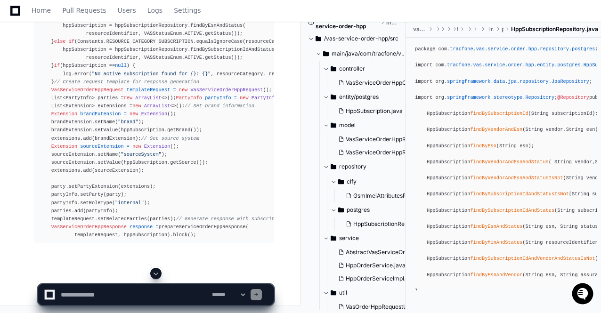
click at [156, 274] on span at bounding box center [156, 274] width 8 height 8
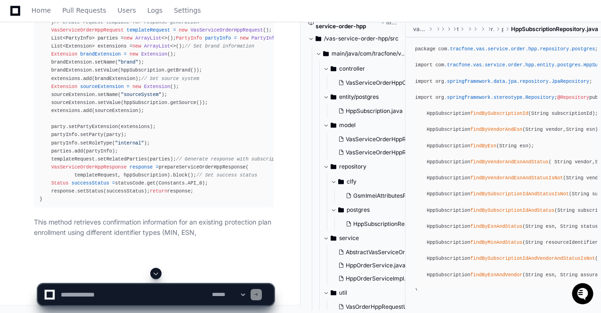
click at [156, 274] on span at bounding box center [156, 274] width 8 height 8
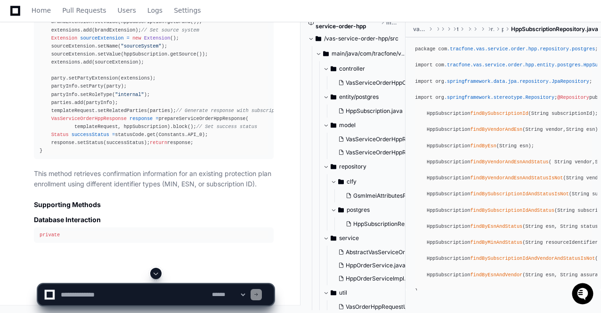
scroll to position [8701, 0]
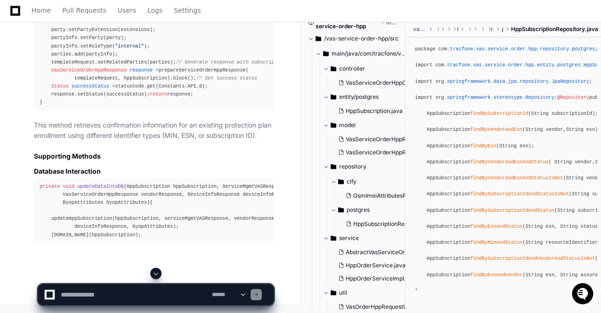
click at [156, 274] on span at bounding box center [156, 274] width 8 height 8
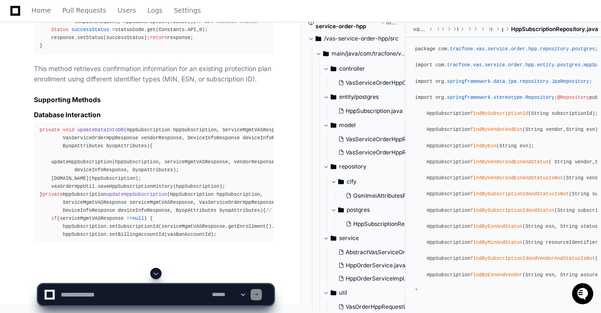
click at [156, 274] on span at bounding box center [156, 274] width 8 height 8
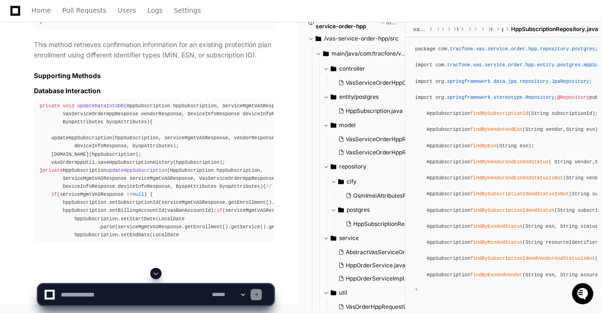
click at [156, 274] on span at bounding box center [156, 274] width 8 height 8
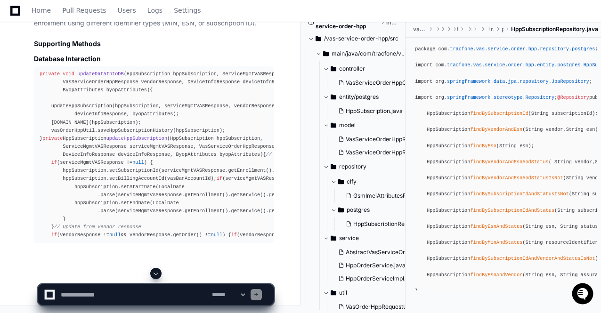
click at [156, 274] on span at bounding box center [156, 274] width 8 height 8
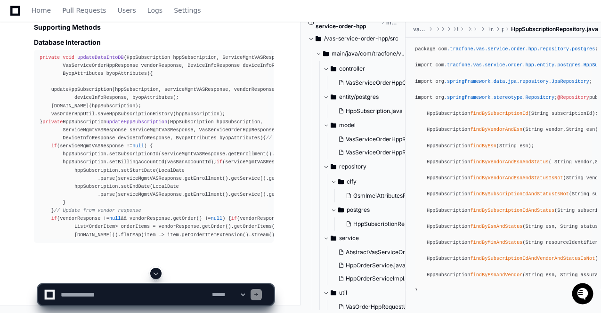
click at [156, 274] on span at bounding box center [156, 274] width 8 height 8
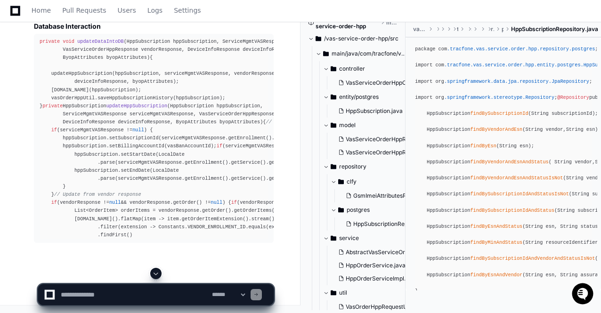
click at [156, 274] on span at bounding box center [156, 274] width 8 height 8
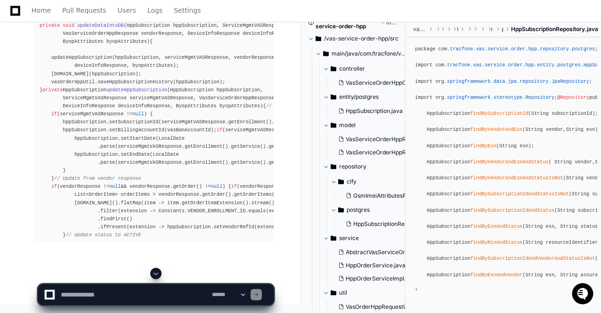
click at [156, 274] on span at bounding box center [156, 274] width 8 height 8
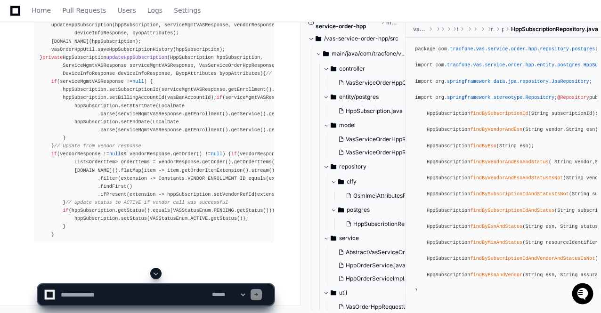
click at [156, 274] on span at bounding box center [156, 274] width 8 height 8
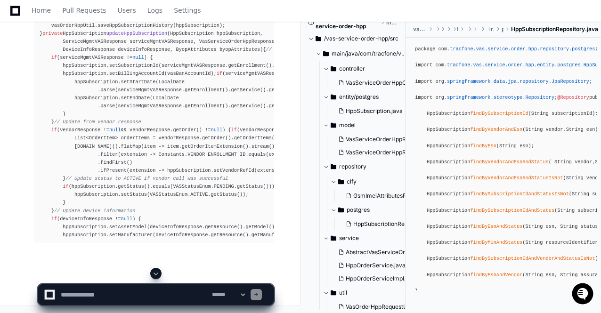
click at [156, 274] on span at bounding box center [156, 274] width 8 height 8
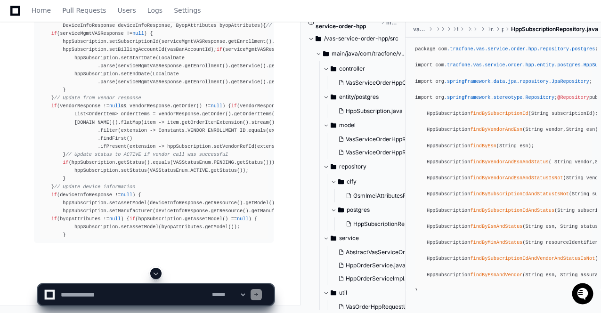
click at [156, 274] on span at bounding box center [156, 274] width 8 height 8
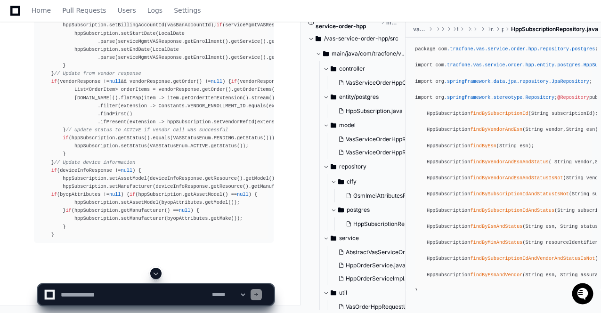
click at [156, 274] on span at bounding box center [156, 274] width 8 height 8
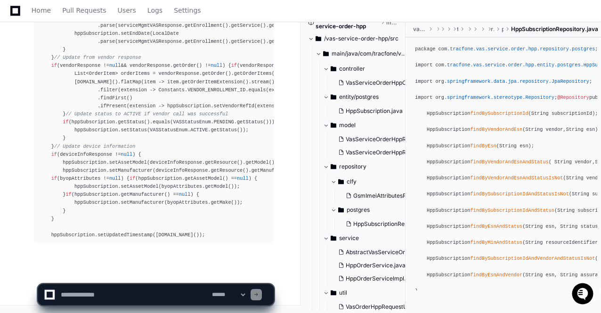
scroll to position [9201, 0]
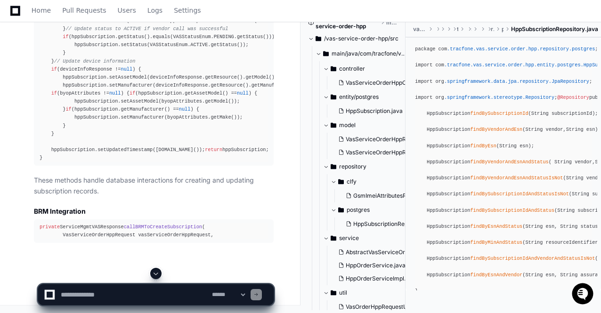
click at [156, 274] on span at bounding box center [156, 274] width 8 height 8
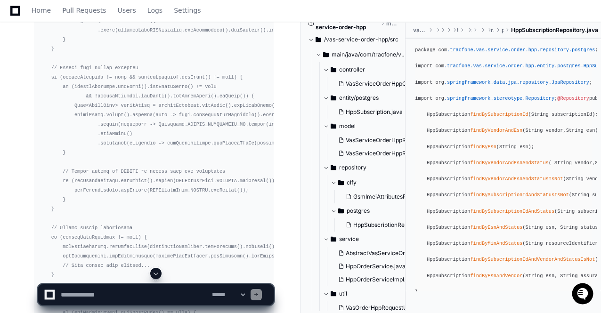
click at [156, 274] on span at bounding box center [156, 274] width 8 height 8
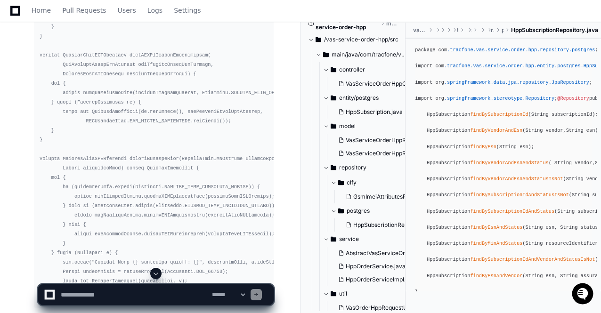
click at [156, 274] on span at bounding box center [156, 274] width 8 height 8
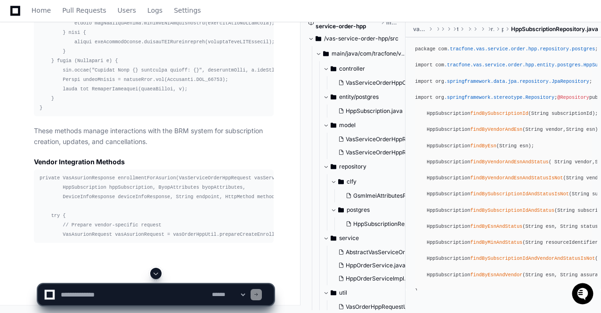
scroll to position [10149, 0]
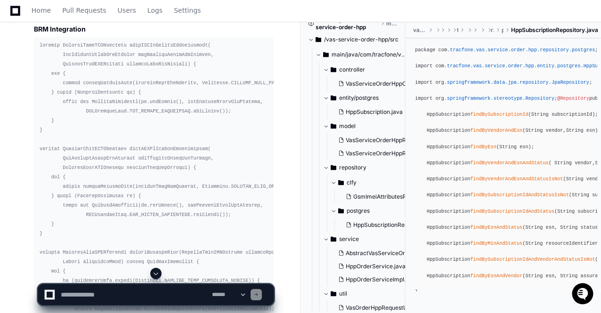
click at [156, 274] on span at bounding box center [156, 274] width 8 height 8
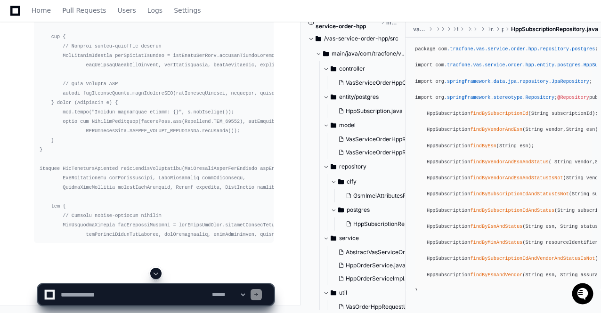
click at [156, 274] on span at bounding box center [156, 274] width 8 height 8
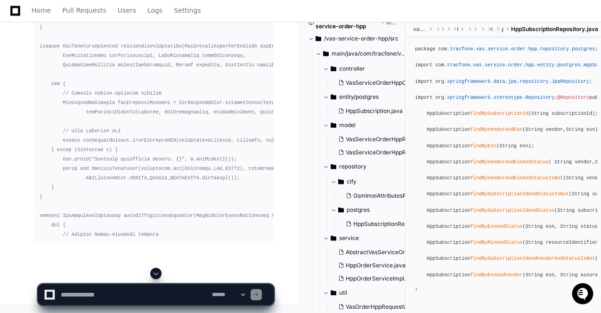
click at [156, 274] on span at bounding box center [156, 274] width 8 height 8
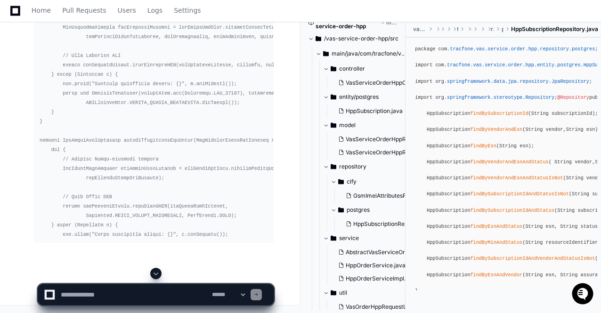
click at [156, 274] on span at bounding box center [156, 274] width 8 height 8
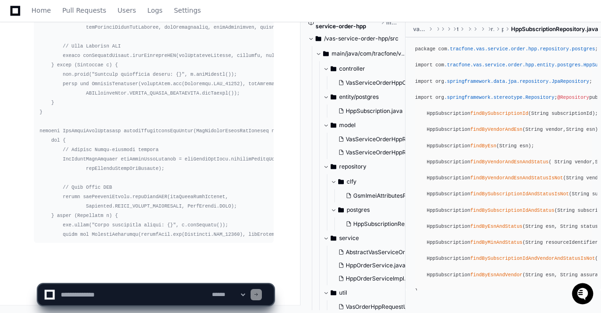
scroll to position [10627, 0]
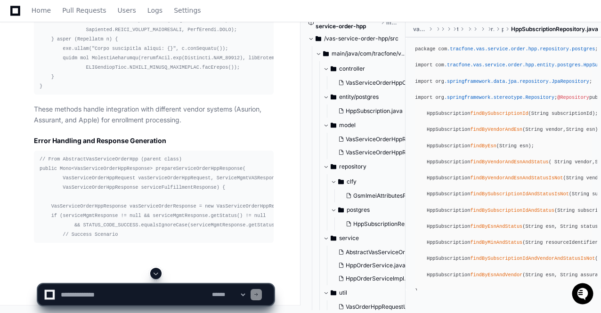
click at [156, 274] on span at bounding box center [156, 274] width 8 height 8
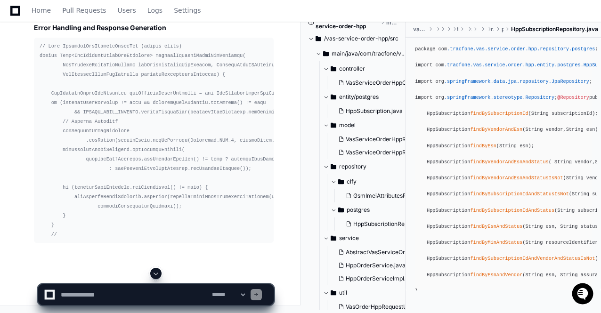
click at [156, 274] on span at bounding box center [156, 274] width 8 height 8
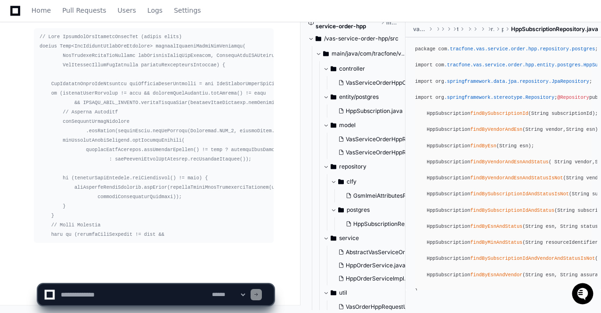
scroll to position [10927, 0]
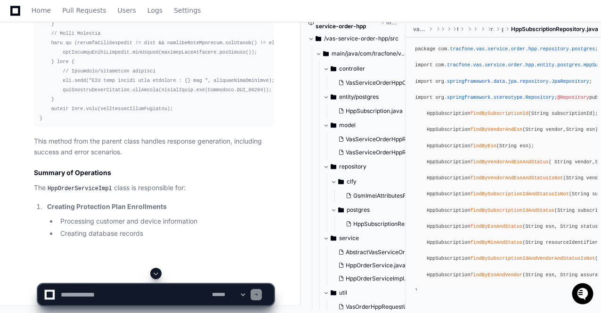
click at [156, 274] on span at bounding box center [156, 274] width 8 height 8
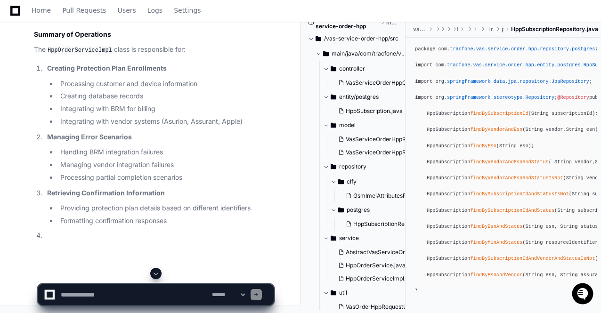
click at [156, 274] on span at bounding box center [156, 274] width 8 height 8
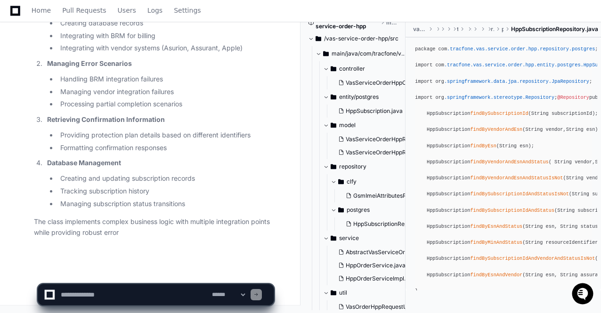
scroll to position [10692, 0]
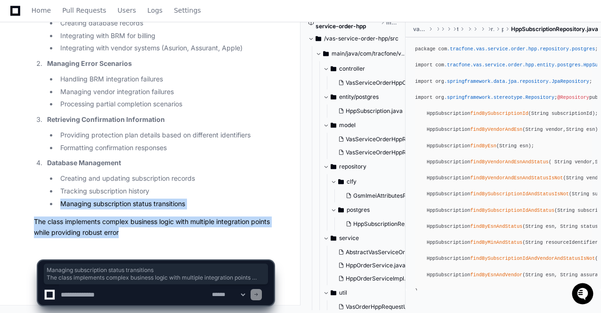
drag, startPoint x: 124, startPoint y: 231, endPoint x: 30, endPoint y: 206, distance: 97.2
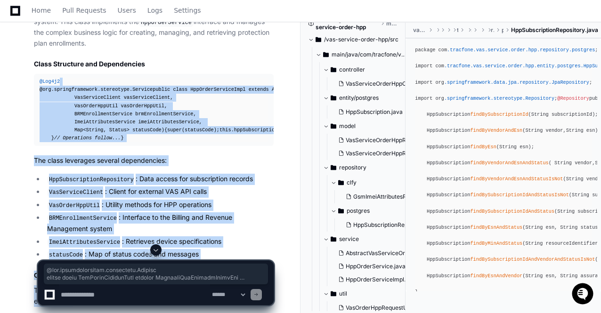
scroll to position [5700, 0]
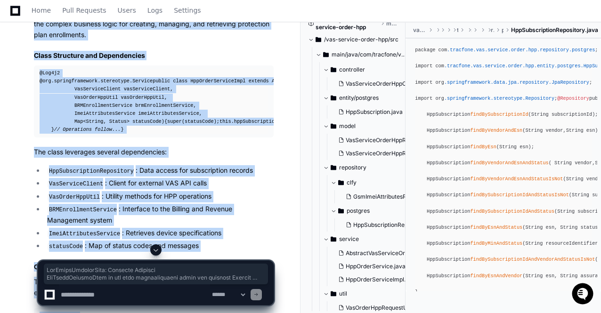
copy article "HppOrderServiceImpl: Detailed Analysis HppOrderServiceImpl is the core implemen…"
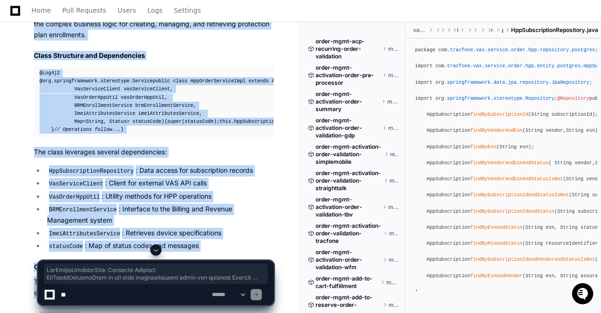
scroll to position [3892, 0]
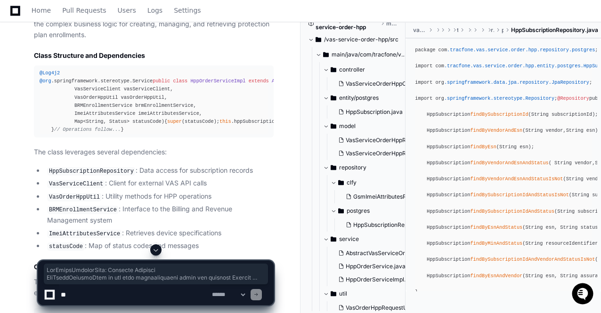
click at [146, 305] on textarea at bounding box center [134, 295] width 151 height 21
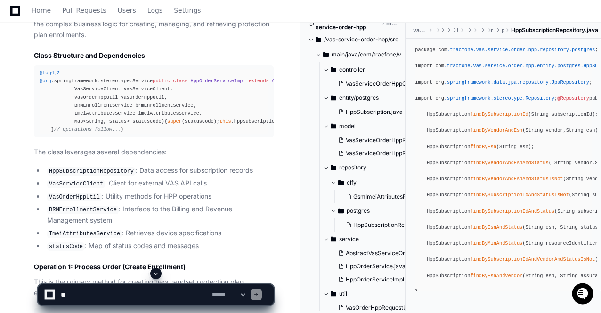
click at [393, 269] on div at bounding box center [373, 290] width 145 height 45
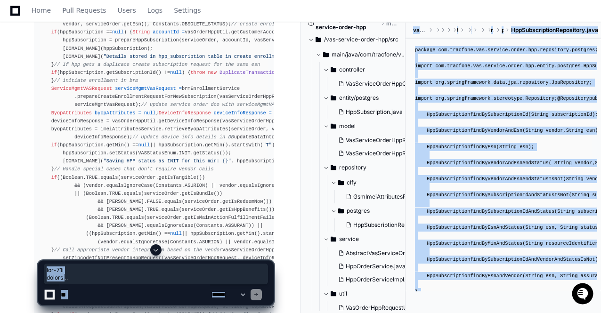
drag, startPoint x: 405, startPoint y: 288, endPoint x: 404, endPoint y: 319, distance: 31.2
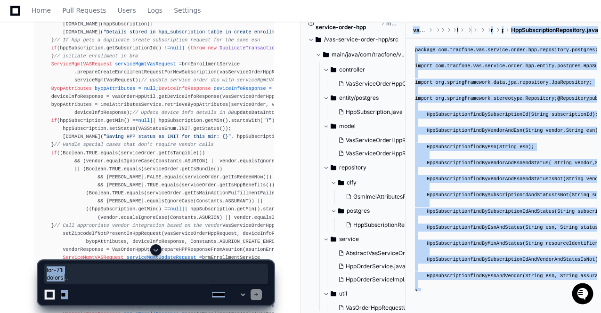
click at [327, 310] on div at bounding box center [373, 279] width 145 height 69
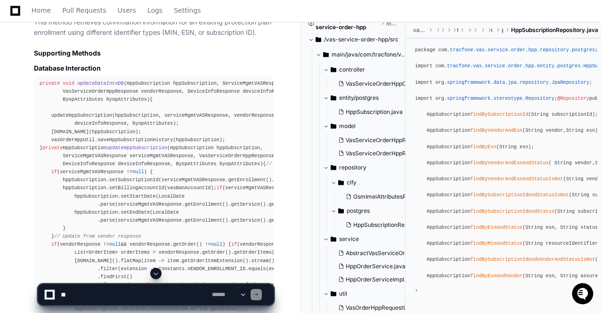
scroll to position [7419, 0]
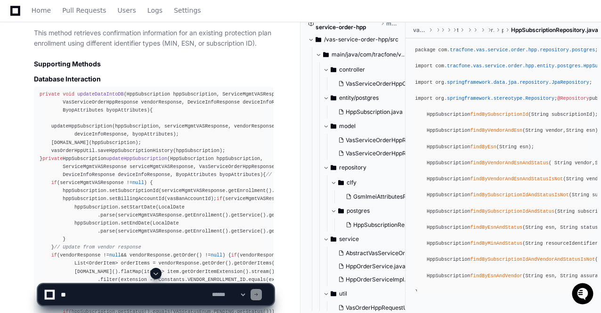
drag, startPoint x: 406, startPoint y: 273, endPoint x: 406, endPoint y: 304, distance: 31.1
click at [406, 304] on div at bounding box center [373, 290] width 145 height 45
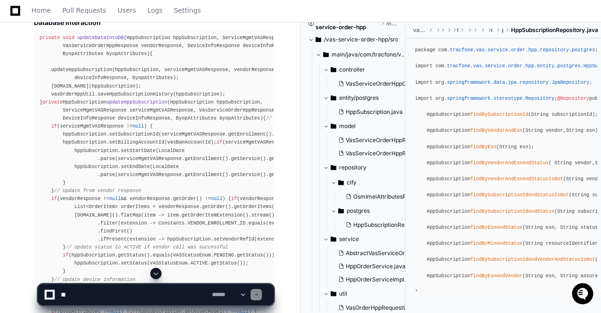
scroll to position [7494, 0]
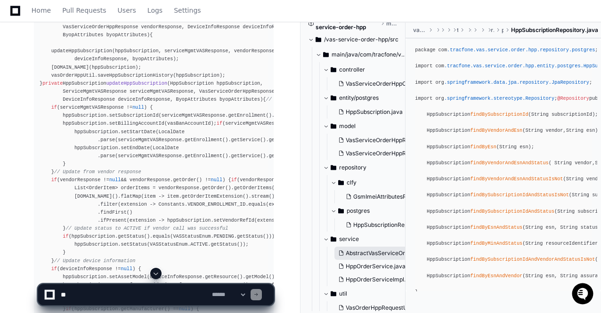
click at [399, 257] on span "AbstractVasServiceOrderHpp.java" at bounding box center [392, 254] width 92 height 8
click at [406, 281] on div at bounding box center [373, 290] width 145 height 45
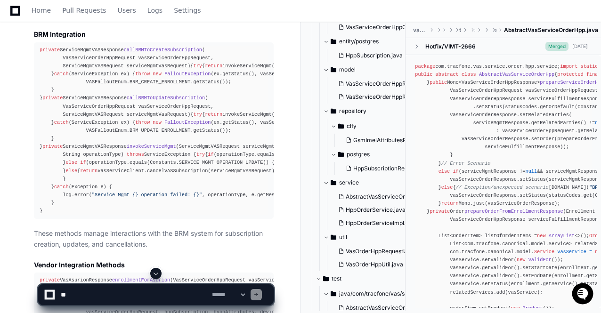
click at [405, 297] on div at bounding box center [373, 290] width 145 height 45
click at [382, 280] on div at bounding box center [373, 290] width 145 height 45
click at [369, 282] on div at bounding box center [373, 290] width 145 height 45
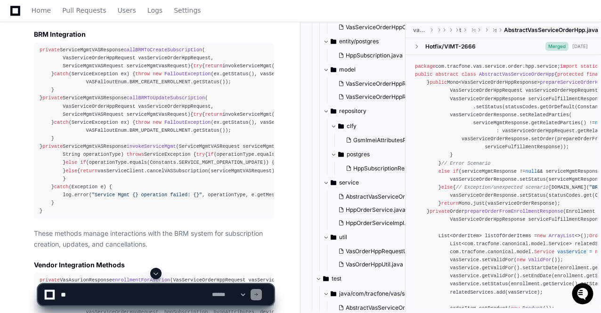
click at [369, 282] on div at bounding box center [373, 290] width 145 height 45
click at [370, 255] on span "VasOrderHppRequestUtil.java" at bounding box center [385, 252] width 79 height 8
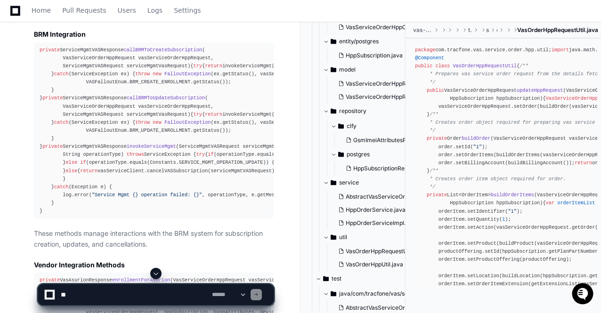
click at [365, 282] on div at bounding box center [373, 290] width 145 height 45
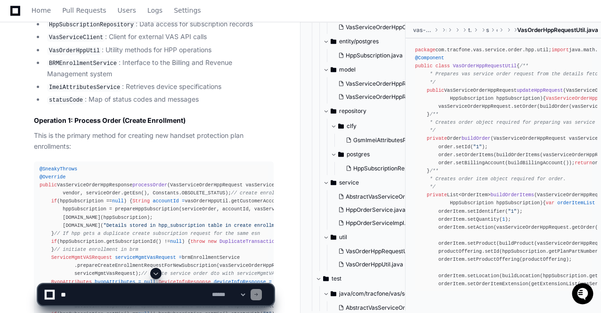
scroll to position [3948, 24]
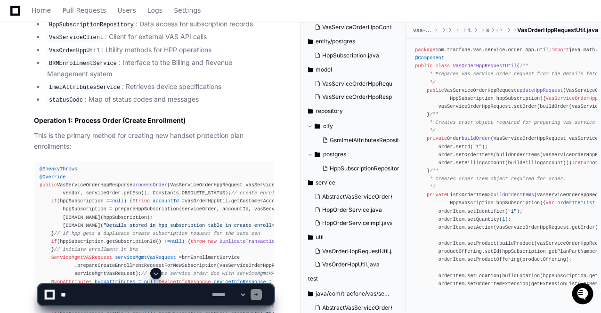
click at [393, 134] on button "clfy" at bounding box center [352, 126] width 91 height 15
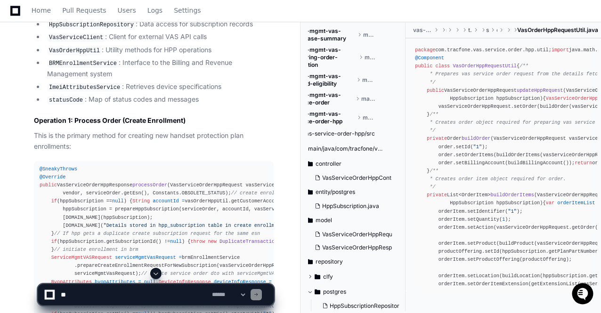
scroll to position [3779, 24]
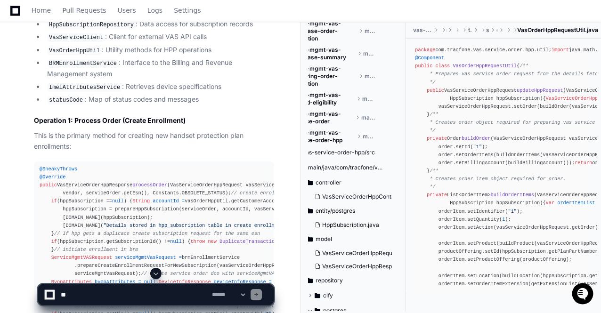
click at [321, 144] on span "order-mgmt-vas-service-order-hpp" at bounding box center [323, 136] width 63 height 15
click at [326, 144] on span "order-mgmt-vas-service-order-hpp" at bounding box center [323, 136] width 63 height 15
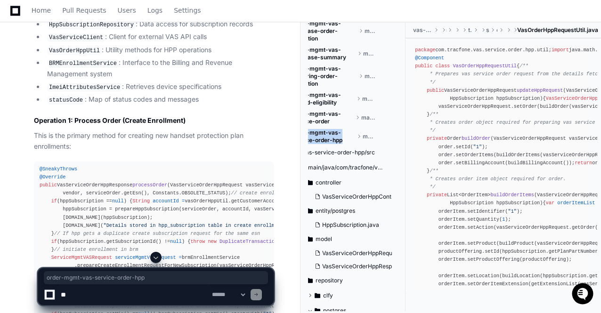
scroll to position [3779, 0]
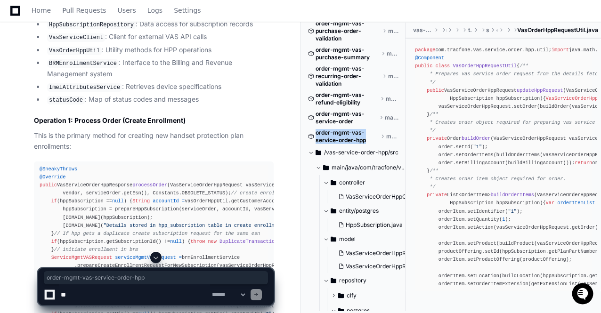
drag, startPoint x: 346, startPoint y: 155, endPoint x: 318, endPoint y: 145, distance: 30.1
click at [318, 144] on span "order-mgmt-vas-service-order-hpp" at bounding box center [347, 136] width 63 height 15
copy span "order-mgmt-vas-service-order-hpp"
click at [130, 297] on textarea at bounding box center [134, 295] width 151 height 21
paste textarea "**********"
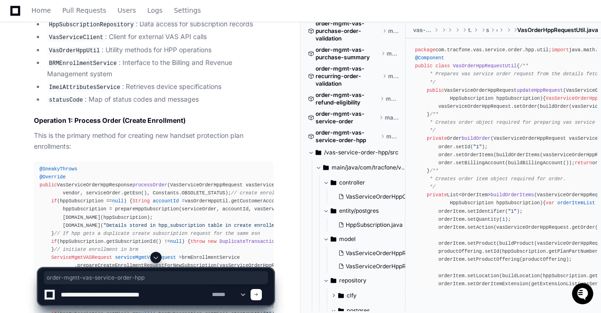
click at [64, 296] on textarea at bounding box center [134, 295] width 151 height 21
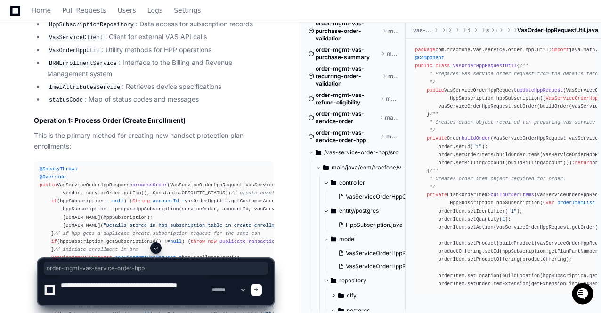
click at [111, 296] on textarea at bounding box center [134, 290] width 151 height 30
type textarea "**********"
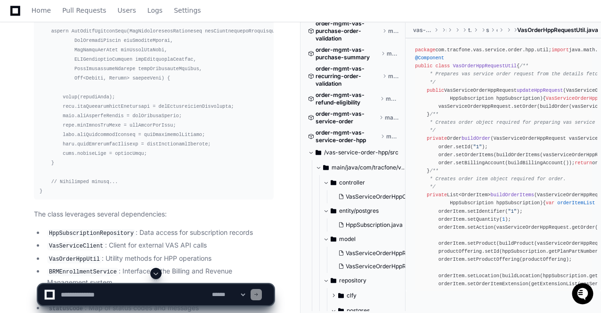
scroll to position [0, 0]
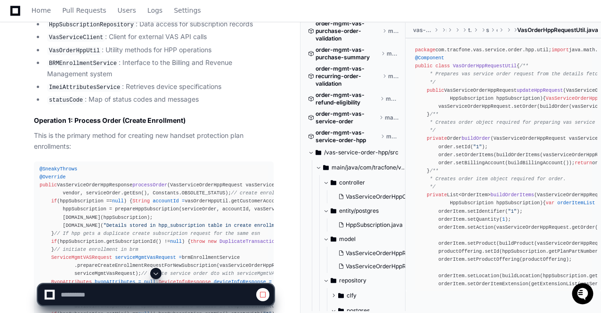
click at [157, 274] on span at bounding box center [156, 274] width 8 height 8
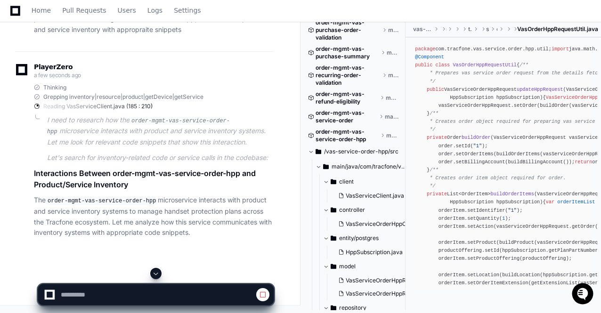
click at [157, 274] on span at bounding box center [156, 274] width 8 height 8
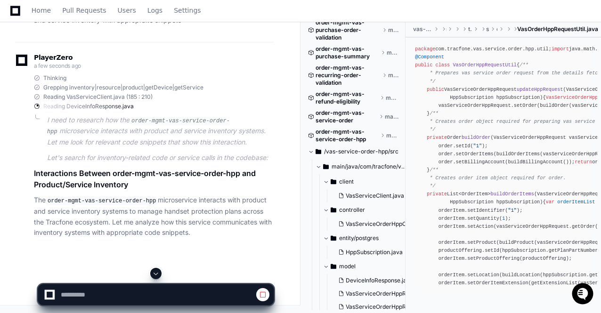
click at [157, 274] on span at bounding box center [156, 274] width 8 height 8
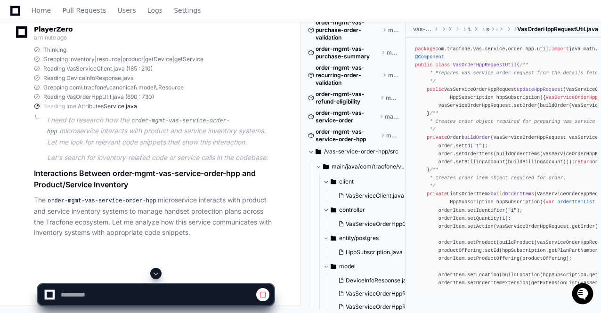
click at [155, 276] on span at bounding box center [156, 274] width 8 height 8
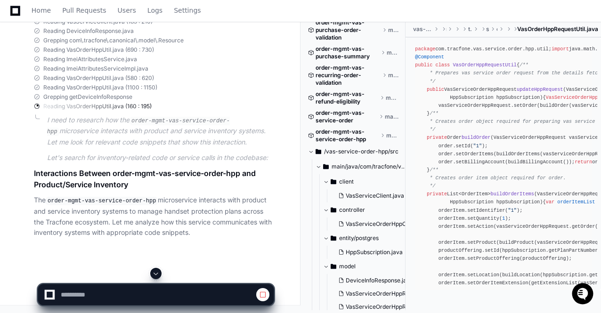
click at [157, 275] on span at bounding box center [156, 274] width 8 height 8
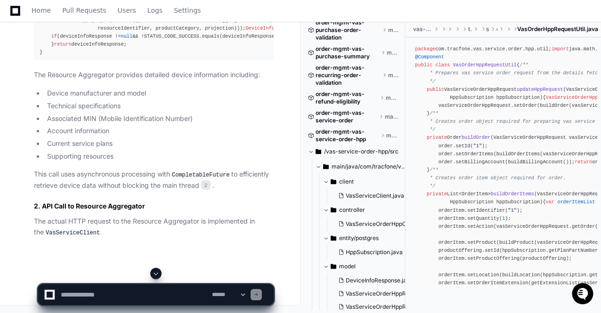
click at [157, 275] on span at bounding box center [156, 274] width 8 height 8
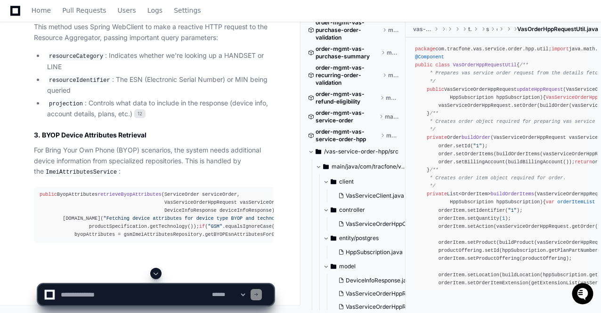
click at [155, 274] on span at bounding box center [156, 274] width 8 height 8
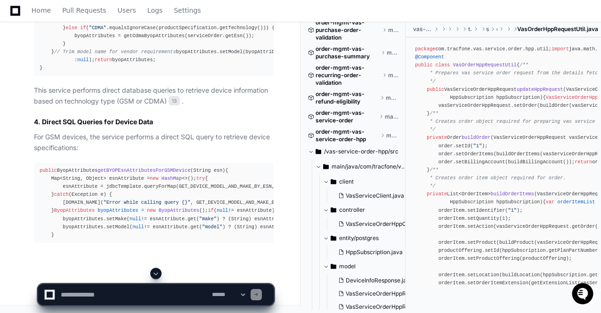
click at [155, 274] on span at bounding box center [156, 274] width 8 height 8
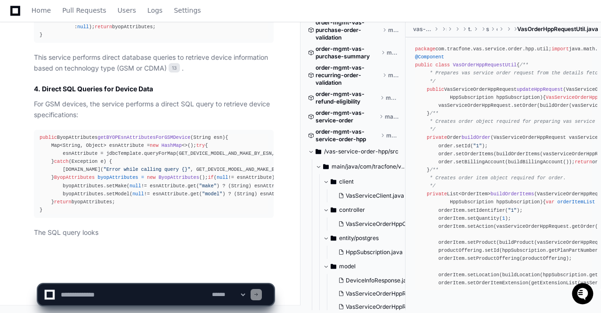
scroll to position [12405, 0]
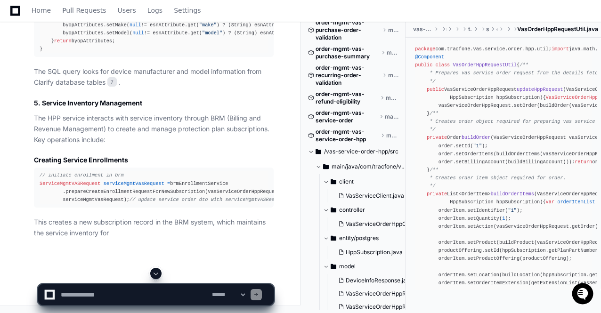
click at [155, 274] on span at bounding box center [156, 274] width 8 height 8
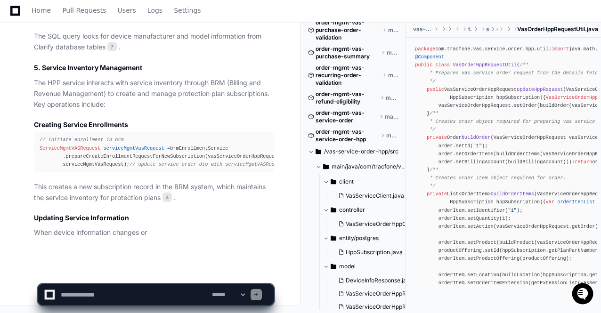
scroll to position [12634, 0]
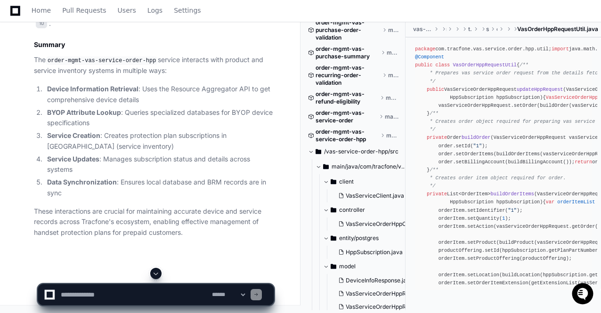
click at [155, 274] on span at bounding box center [156, 274] width 8 height 8
click at [180, 207] on p "These interactions are crucial for maintaining accurate device and service reco…" at bounding box center [154, 222] width 240 height 32
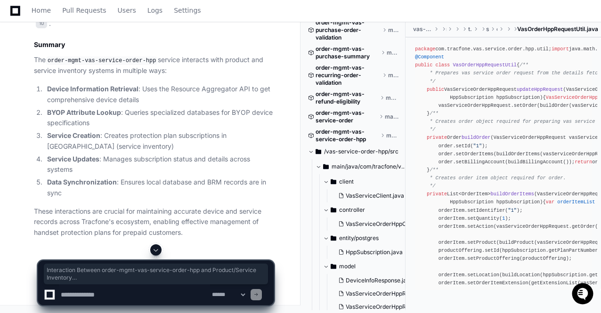
drag, startPoint x: 34, startPoint y: 41, endPoint x: 157, endPoint y: 141, distance: 157.8
copy article "Interaction Between order-mgmt-vas-service-order-hpp and Product/Service Invent…"
click at [156, 248] on span at bounding box center [156, 251] width 8 height 8
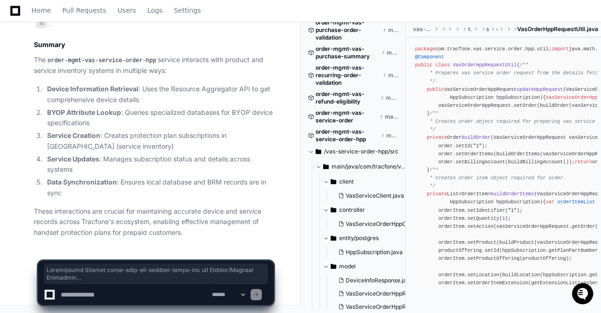
scroll to position [13208, 0]
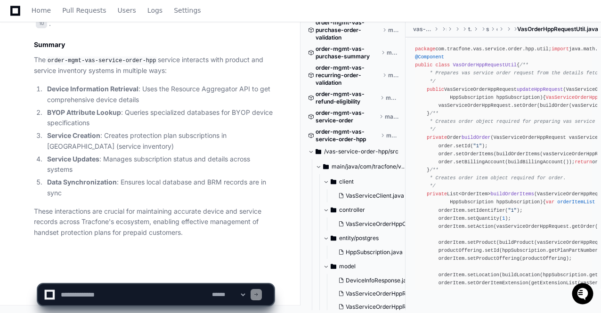
click at [159, 222] on p "These interactions are crucial for maintaining accurate device and service reco…" at bounding box center [154, 222] width 240 height 32
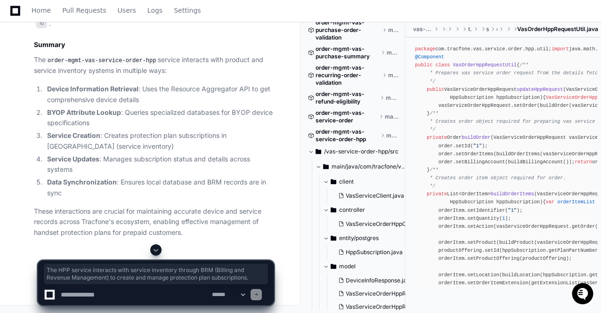
drag, startPoint x: 35, startPoint y: 135, endPoint x: 271, endPoint y: 148, distance: 236.1
copy p "The HPP service interacts with service inventory through BRM (Billing and Reven…"
click at [111, 293] on textarea at bounding box center [134, 295] width 151 height 21
paste textarea "**********"
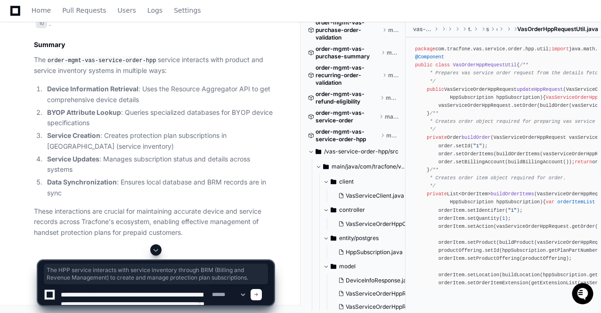
scroll to position [12, 0]
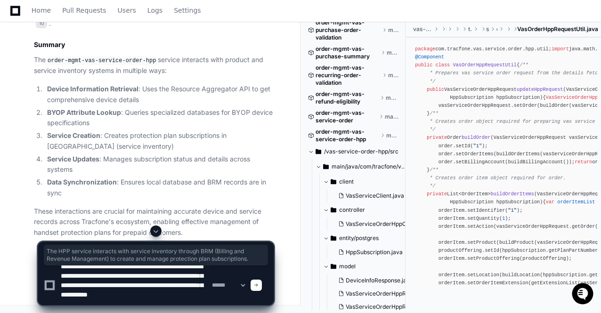
click at [60, 272] on textarea at bounding box center [134, 286] width 151 height 40
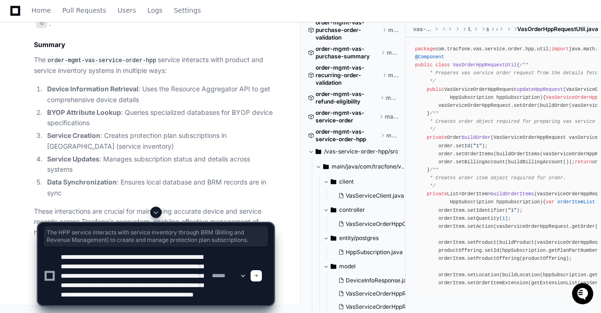
type textarea "**********"
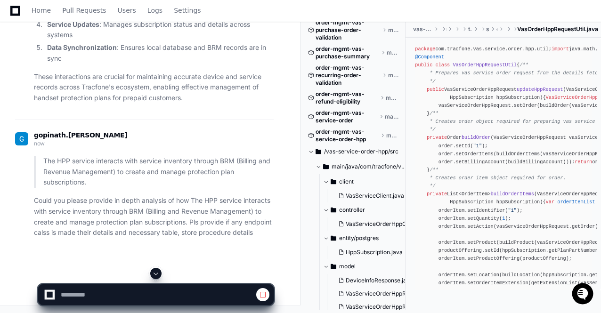
scroll to position [11911, 0]
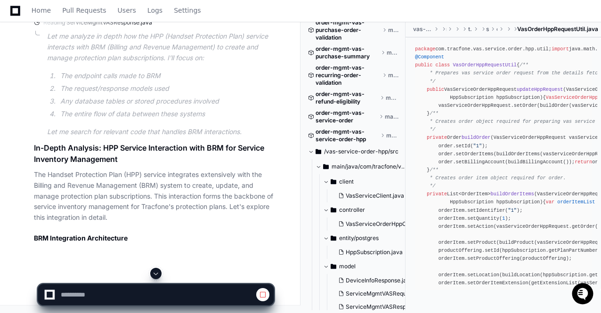
click at [156, 275] on span at bounding box center [156, 274] width 8 height 8
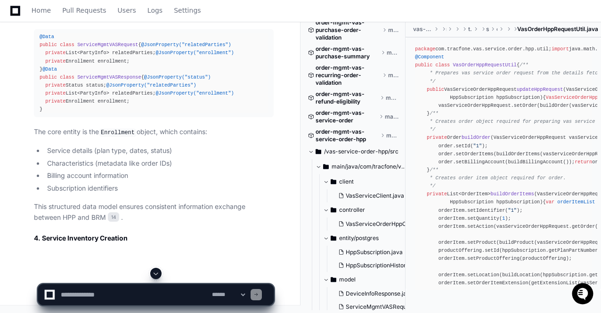
click at [154, 274] on span at bounding box center [156, 274] width 8 height 8
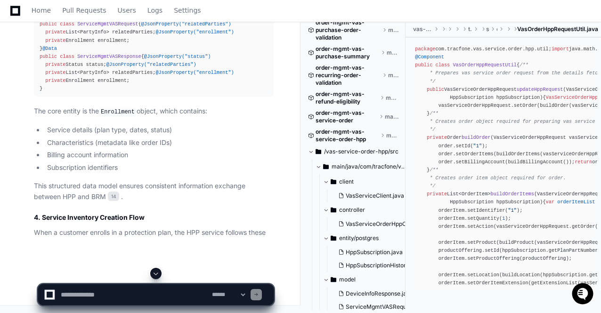
scroll to position [14578, 0]
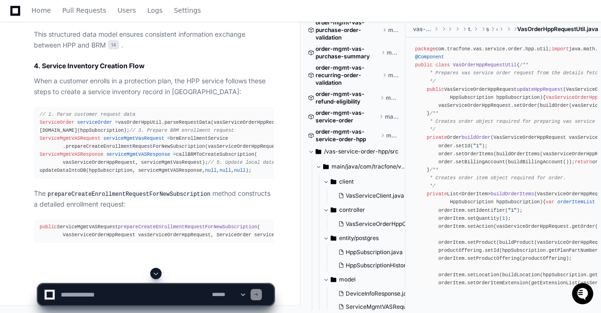
click at [154, 274] on span at bounding box center [156, 274] width 8 height 8
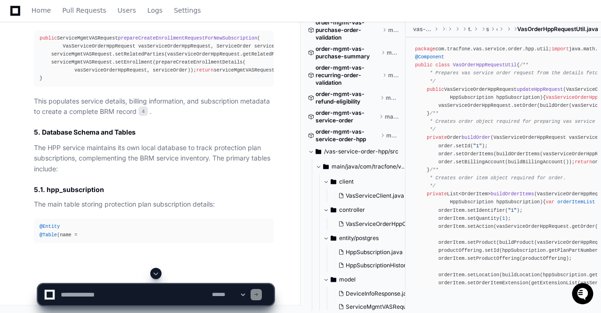
click at [154, 274] on span at bounding box center [156, 274] width 8 height 8
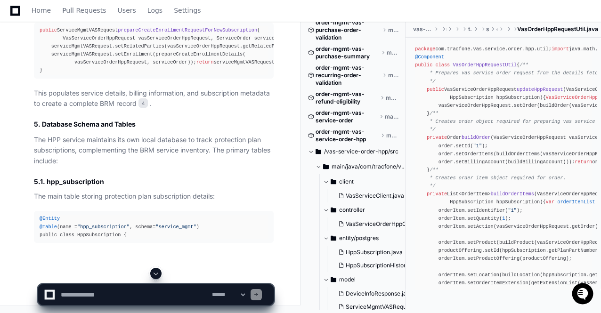
scroll to position [15023, 0]
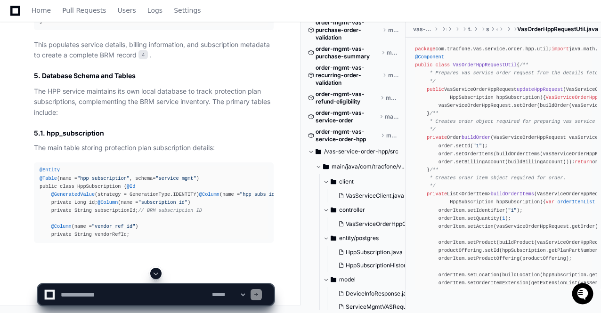
click at [154, 274] on span at bounding box center [156, 274] width 8 height 8
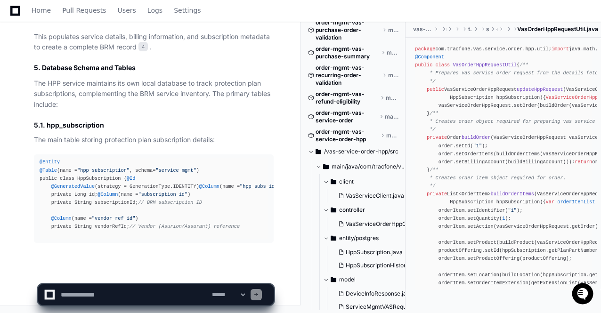
scroll to position [15104, 0]
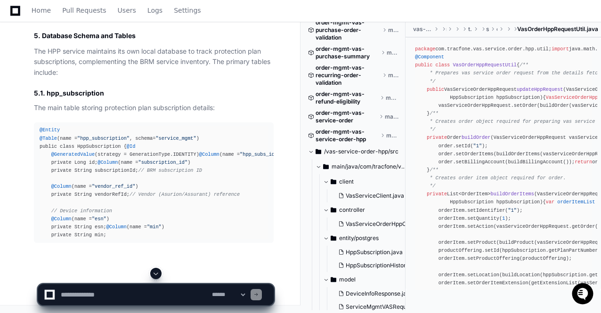
click at [154, 274] on span at bounding box center [156, 274] width 8 height 8
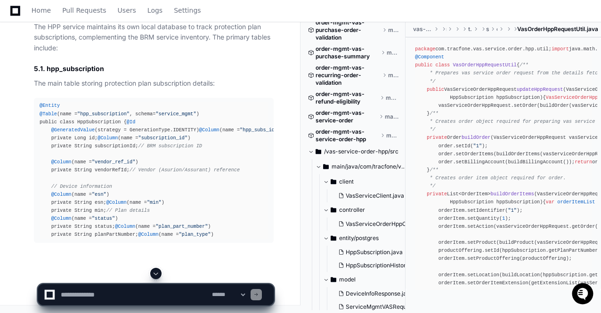
click at [154, 274] on span at bounding box center [156, 274] width 8 height 8
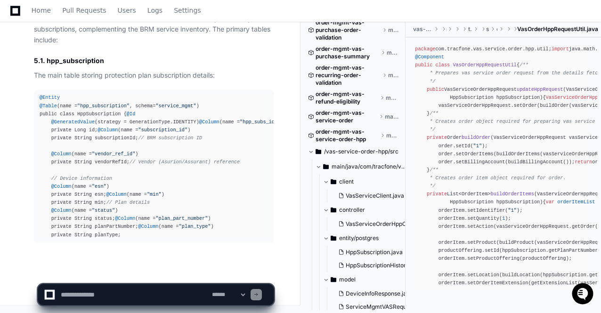
scroll to position [15225, 0]
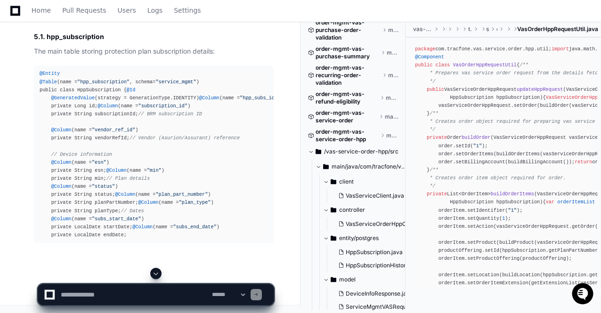
click at [154, 274] on span at bounding box center [156, 274] width 8 height 8
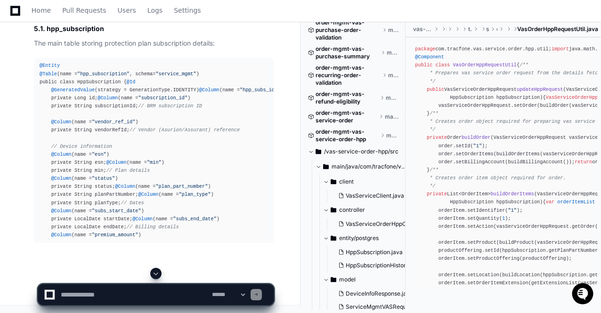
click at [154, 274] on span at bounding box center [156, 274] width 8 height 8
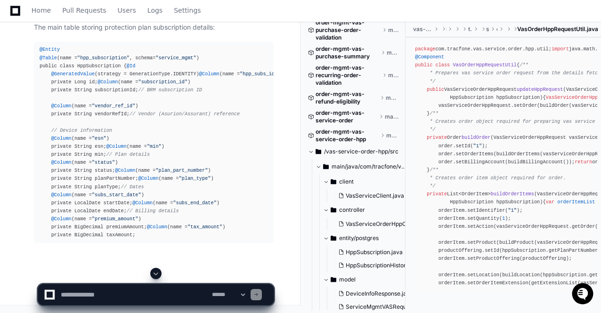
click at [154, 274] on span at bounding box center [156, 274] width 8 height 8
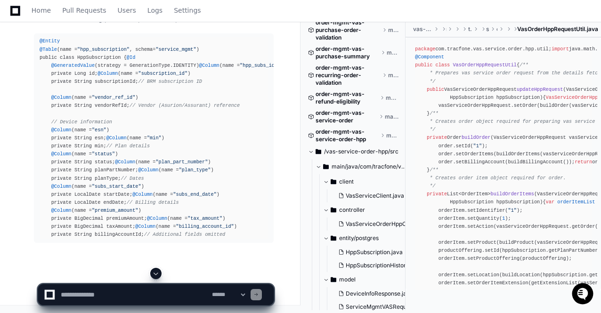
click at [154, 274] on span at bounding box center [156, 274] width 8 height 8
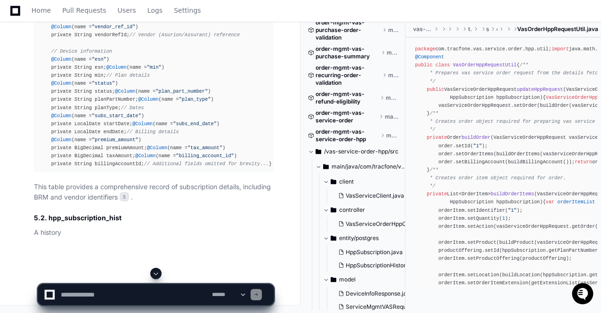
click at [154, 274] on span at bounding box center [156, 274] width 8 height 8
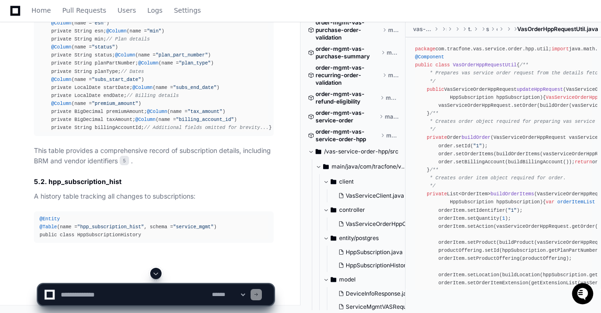
click at [154, 274] on span at bounding box center [156, 274] width 8 height 8
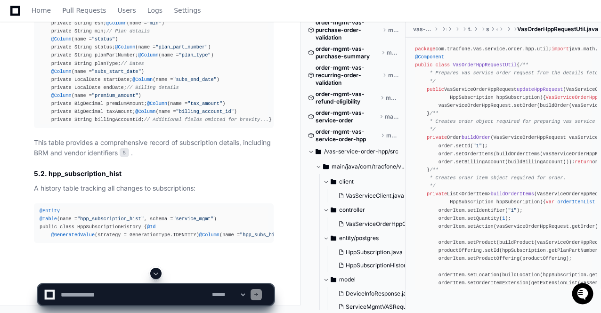
click at [154, 274] on span at bounding box center [156, 274] width 8 height 8
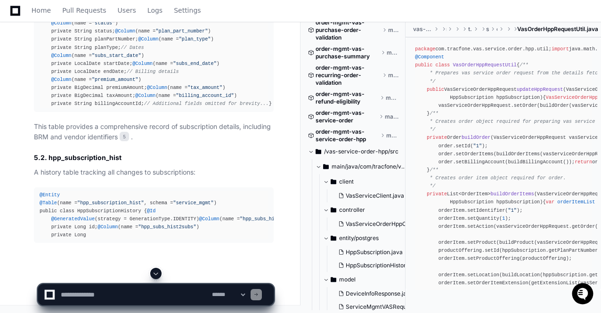
click at [154, 274] on span at bounding box center [156, 274] width 8 height 8
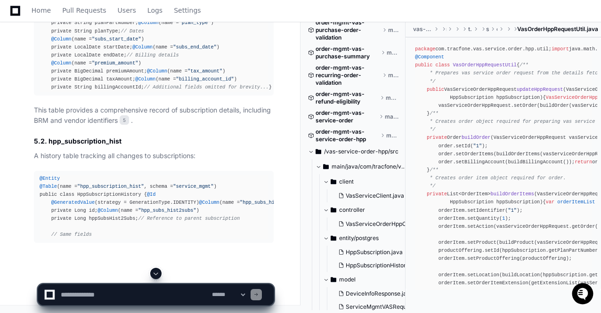
click at [154, 274] on span at bounding box center [156, 274] width 8 height 8
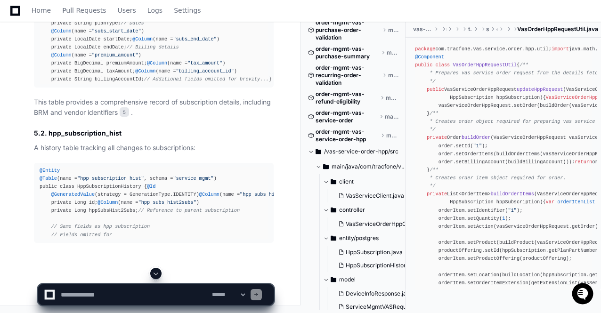
click at [154, 274] on span at bounding box center [156, 274] width 8 height 8
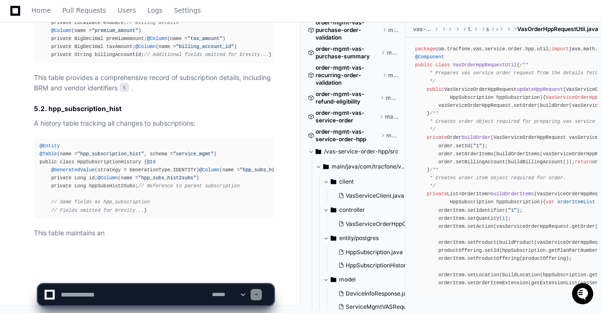
scroll to position [15576, 0]
click at [154, 274] on app-app-chat-input "**********" at bounding box center [156, 287] width 237 height 38
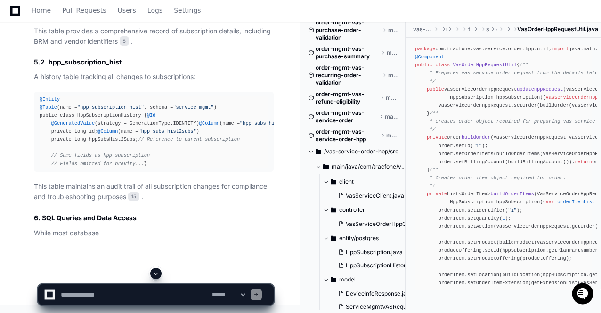
click at [154, 274] on span at bounding box center [156, 274] width 8 height 8
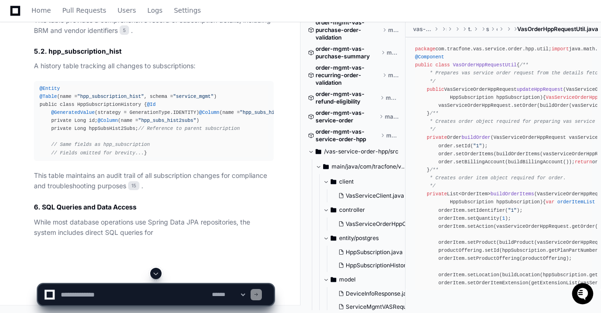
click at [154, 274] on span at bounding box center [156, 274] width 8 height 8
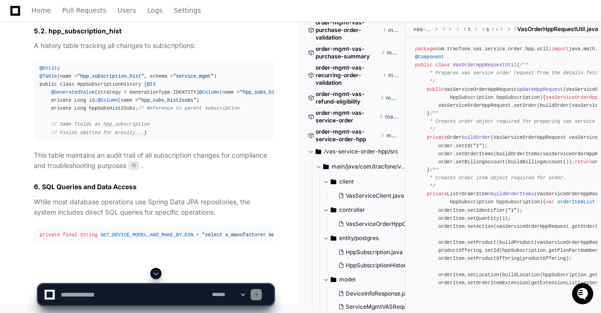
click at [154, 274] on span at bounding box center [156, 274] width 8 height 8
click at [154, 274] on app-app-chat-input "**********" at bounding box center [156, 287] width 237 height 38
click at [154, 274] on span at bounding box center [156, 274] width 8 height 8
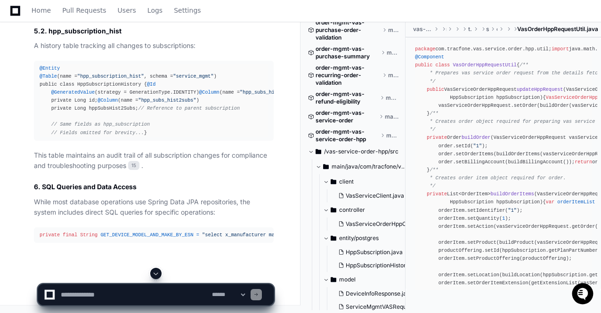
click at [154, 274] on span at bounding box center [156, 274] width 8 height 8
click at [154, 274] on app-app-chat-input "**********" at bounding box center [156, 287] width 237 height 38
click at [154, 274] on span at bounding box center [156, 274] width 8 height 8
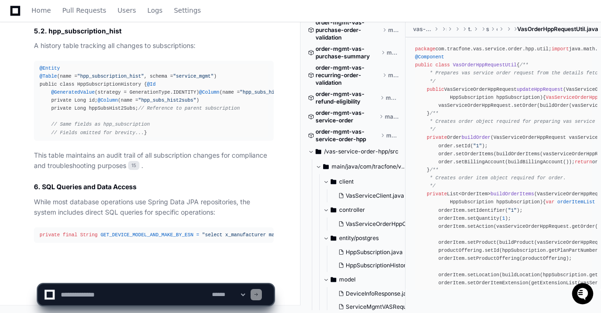
scroll to position [15693, 0]
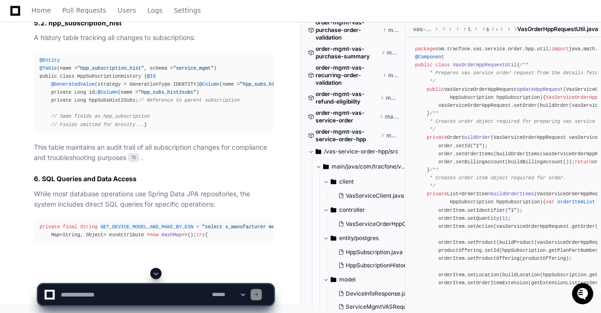
click at [154, 274] on span at bounding box center [156, 274] width 8 height 8
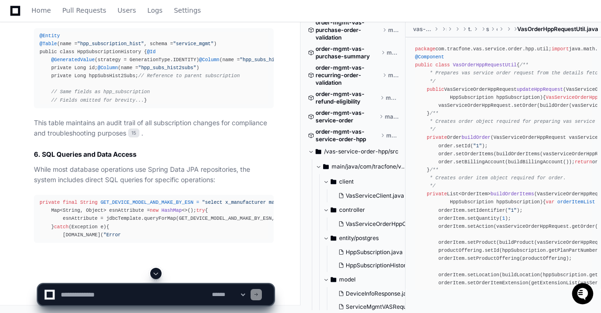
click at [154, 274] on span at bounding box center [156, 274] width 8 height 8
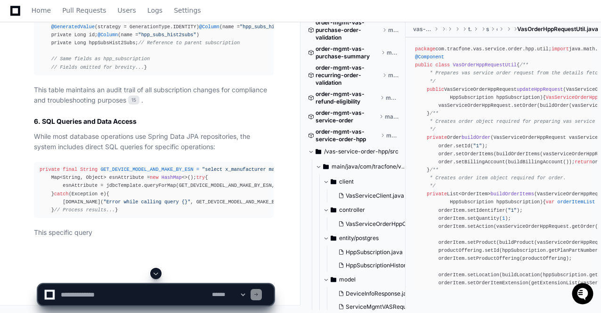
click at [154, 274] on span at bounding box center [156, 274] width 8 height 8
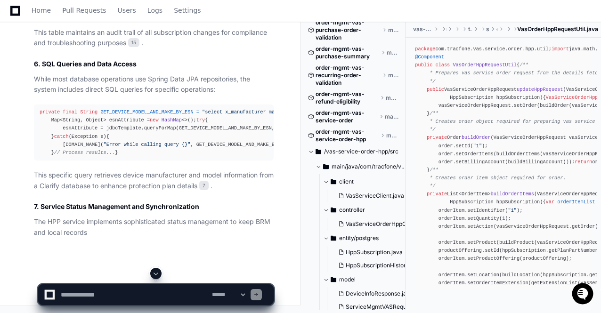
click at [154, 274] on span at bounding box center [156, 274] width 8 height 8
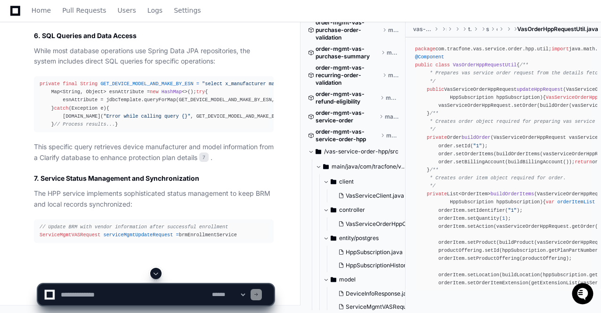
click at [154, 274] on span at bounding box center [156, 274] width 8 height 8
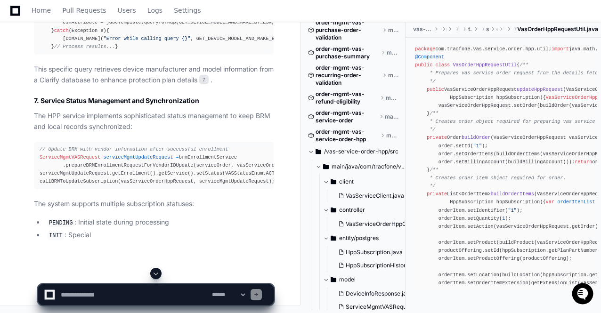
click at [154, 274] on span at bounding box center [156, 274] width 8 height 8
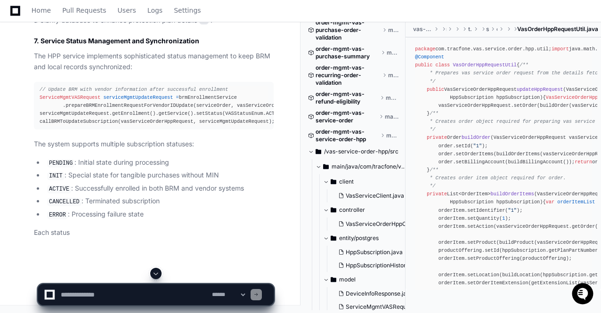
click at [154, 274] on span at bounding box center [156, 274] width 8 height 8
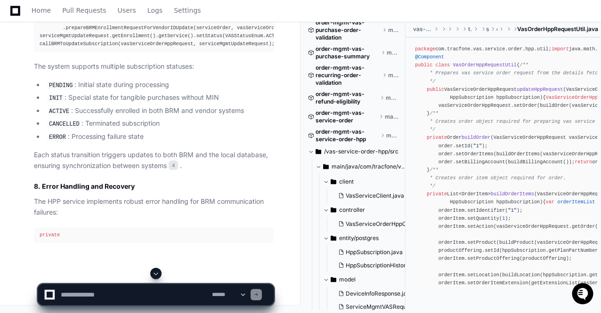
click at [154, 274] on span at bounding box center [156, 274] width 8 height 8
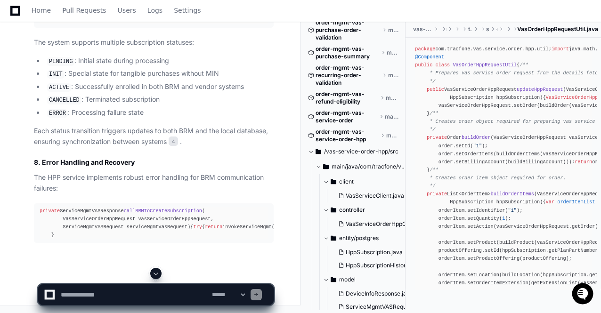
click at [154, 274] on span at bounding box center [156, 274] width 8 height 8
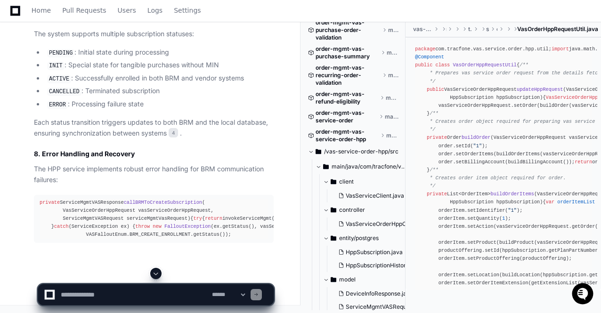
scroll to position [16163, 0]
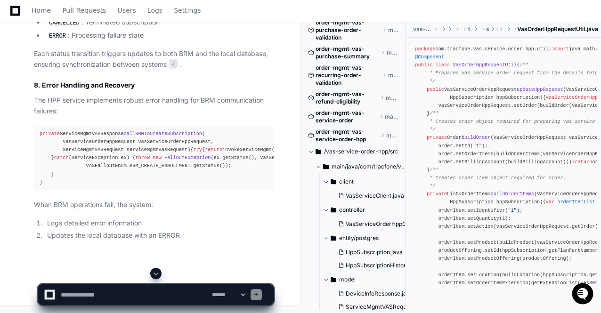
click at [154, 274] on span at bounding box center [156, 274] width 8 height 8
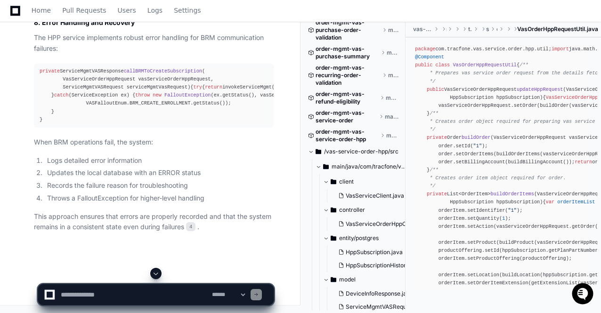
click at [154, 274] on span at bounding box center [156, 274] width 8 height 8
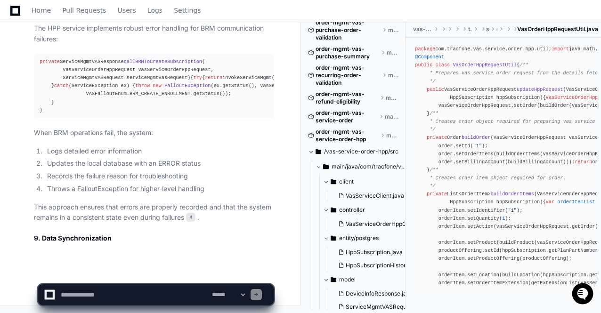
scroll to position [0, 0]
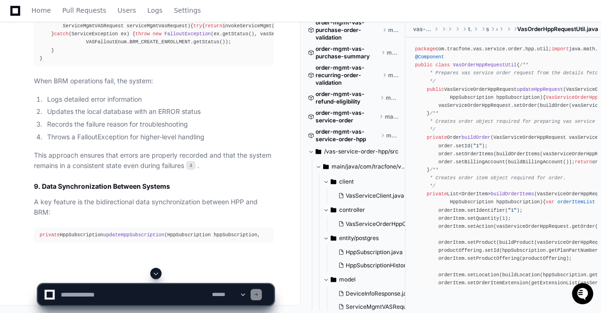
click at [154, 274] on span at bounding box center [156, 274] width 8 height 8
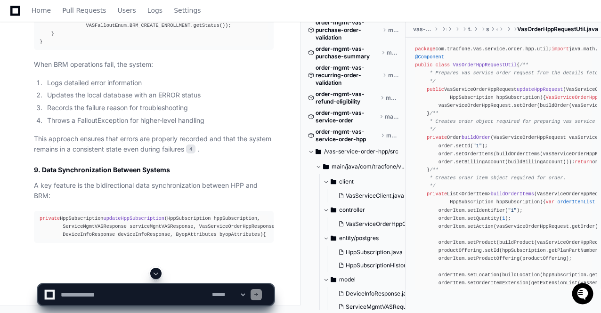
click at [154, 274] on span at bounding box center [156, 274] width 8 height 8
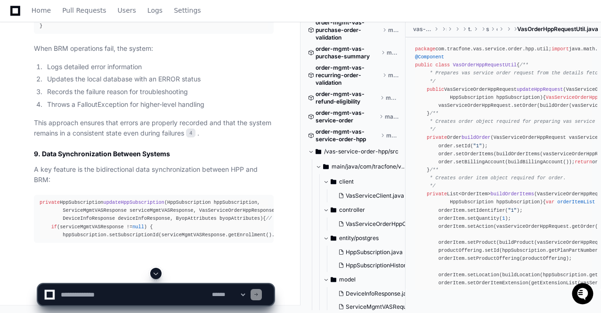
click at [154, 274] on span at bounding box center [156, 274] width 8 height 8
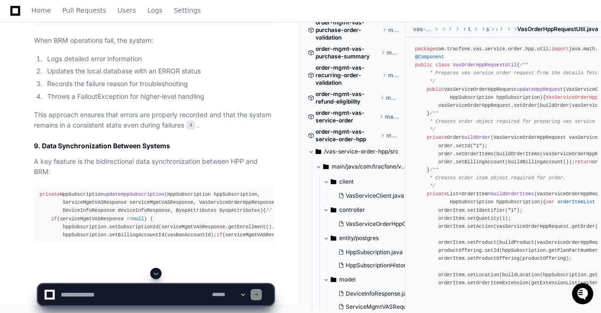
click at [154, 274] on span at bounding box center [156, 274] width 8 height 8
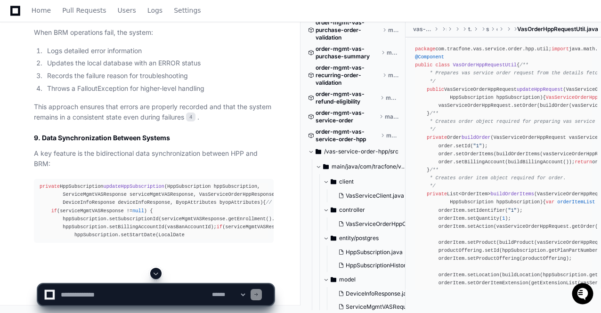
click at [154, 274] on span at bounding box center [156, 274] width 8 height 8
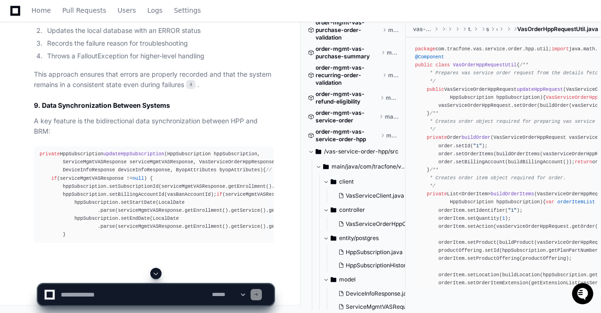
click at [154, 274] on span at bounding box center [156, 274] width 8 height 8
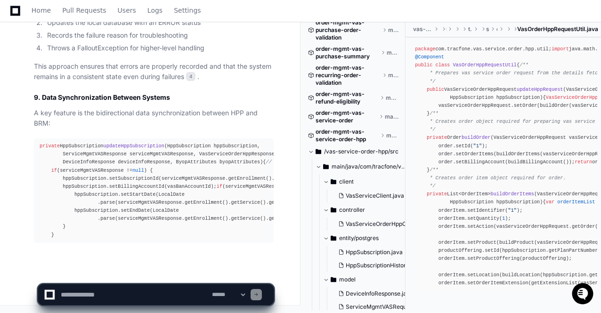
scroll to position [16486, 0]
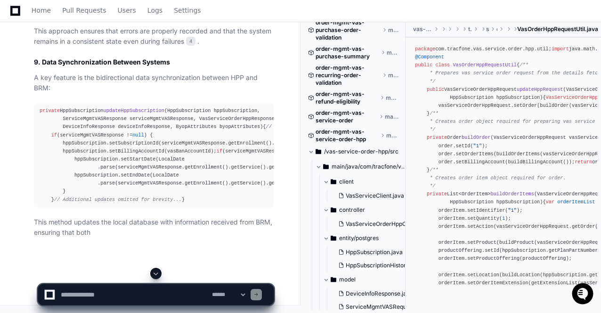
click at [154, 274] on span at bounding box center [156, 274] width 8 height 8
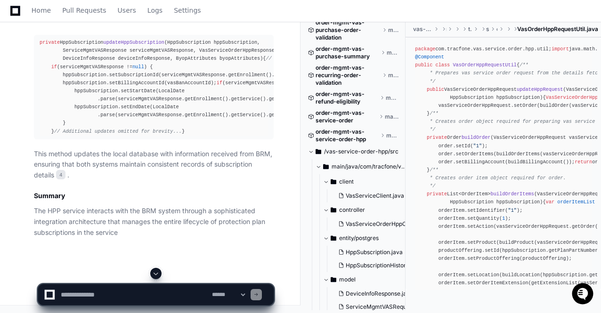
click at [154, 274] on span at bounding box center [156, 274] width 8 height 8
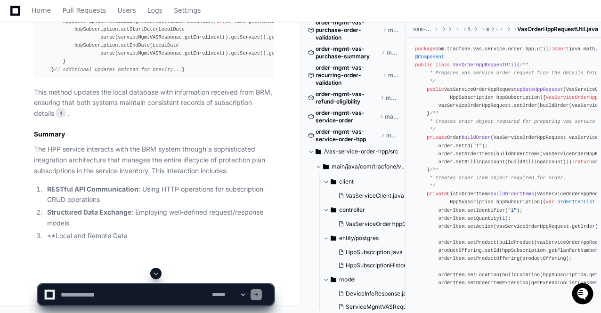
click at [154, 274] on span at bounding box center [156, 274] width 8 height 8
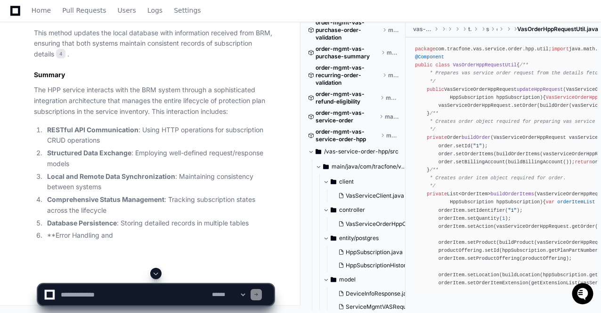
click at [154, 274] on span at bounding box center [156, 274] width 8 height 8
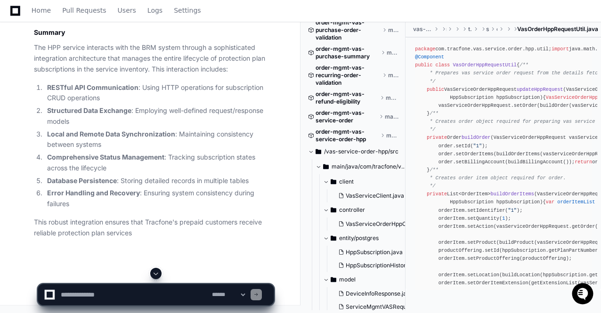
click at [154, 274] on span at bounding box center [156, 274] width 8 height 8
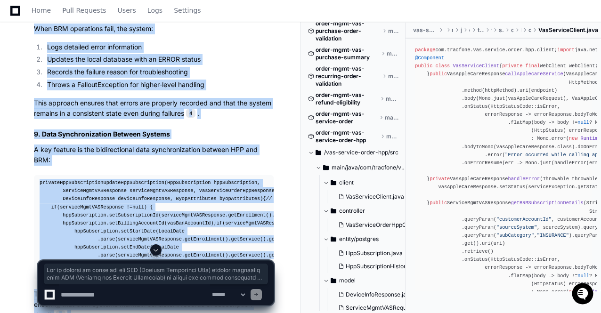
scroll to position [13591, 0]
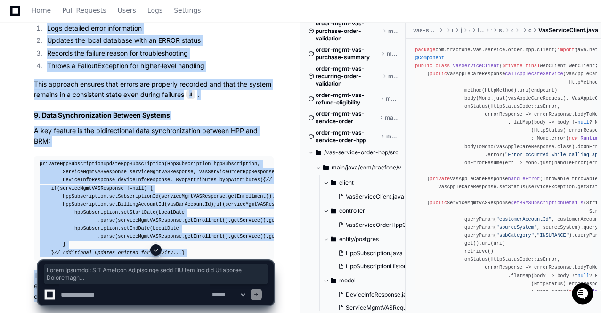
drag, startPoint x: 210, startPoint y: 242, endPoint x: 42, endPoint y: 187, distance: 176.8
copy div "Depth Analysis: HPP Service Interaction with BRM for Service Inventory Manageme…"
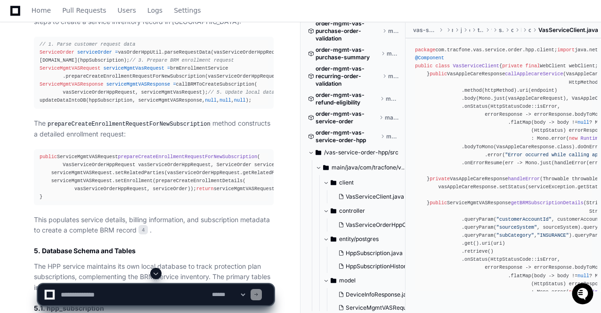
scroll to position [12347, 0]
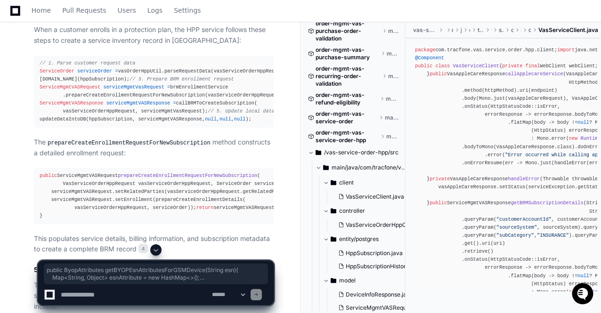
drag, startPoint x: 39, startPoint y: 163, endPoint x: 131, endPoint y: 212, distance: 104.2
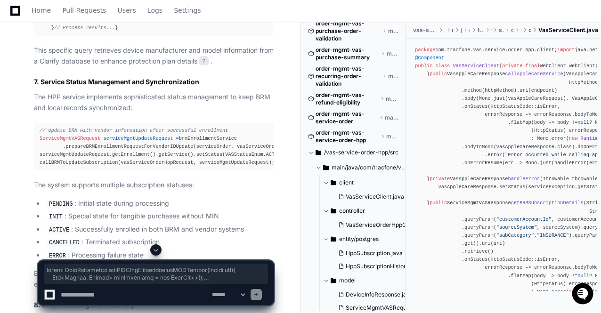
scroll to position [13177, 0]
copy article "public ByopAttributes getBYOPEsnAttributesForGSMDevice (String esn) { Map<Strin…"
